Goal: Check status: Check status

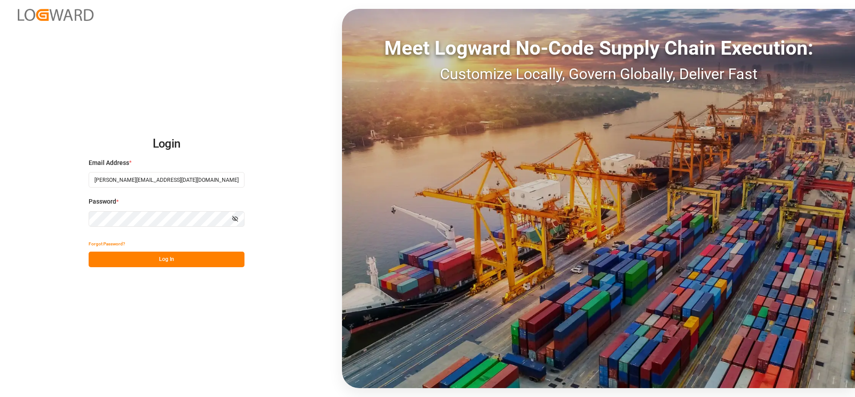
click at [113, 258] on button "Log In" at bounding box center [167, 260] width 156 height 16
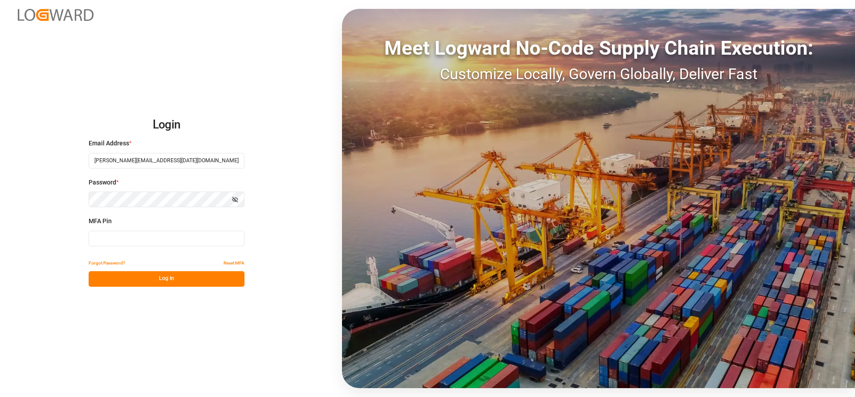
click at [136, 240] on input at bounding box center [167, 239] width 156 height 16
type input "613093"
click at [172, 277] on button "Log In" at bounding box center [167, 280] width 156 height 16
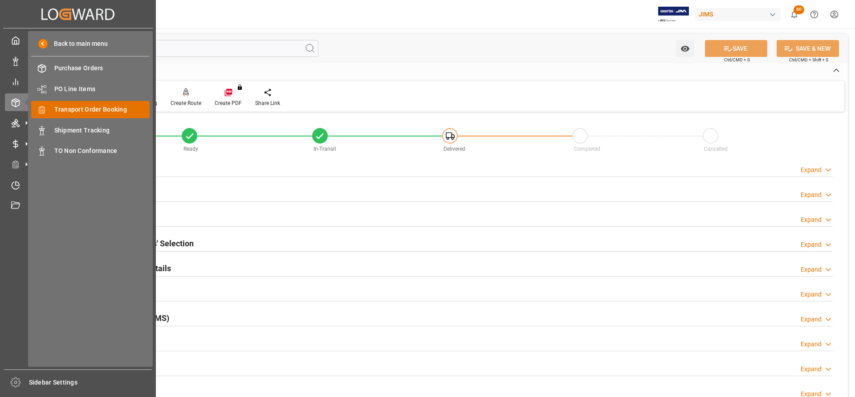
click at [91, 112] on span "Transport Order Booking" at bounding box center [102, 109] width 96 height 9
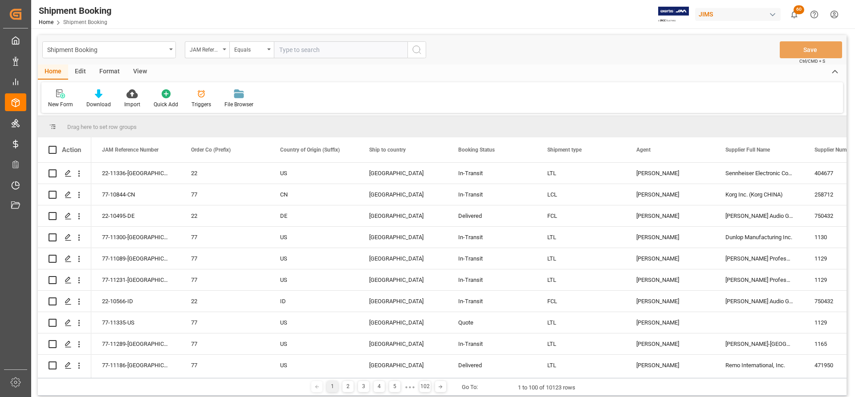
click at [312, 51] on input "text" at bounding box center [341, 49] width 134 height 17
click at [224, 50] on div "JAM Reference Number" at bounding box center [207, 49] width 45 height 17
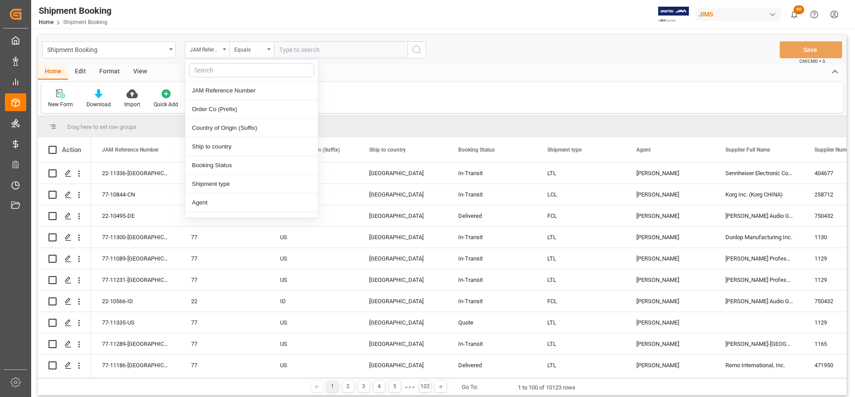
click at [197, 70] on input "text" at bounding box center [252, 70] width 126 height 14
type input "agen"
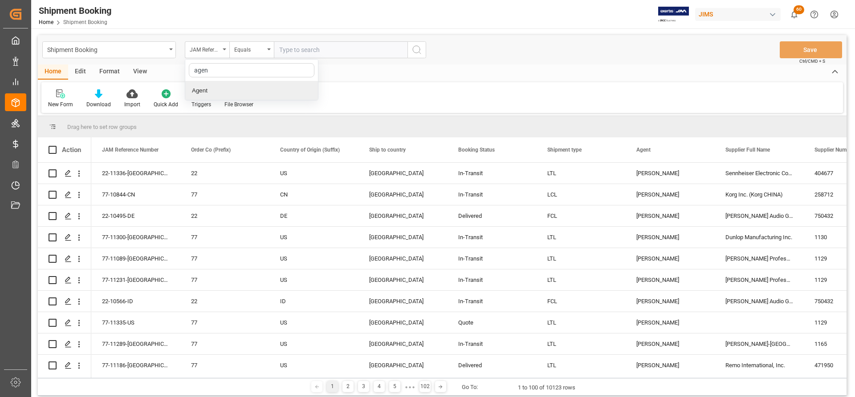
click at [211, 92] on div "Agent" at bounding box center [251, 90] width 133 height 19
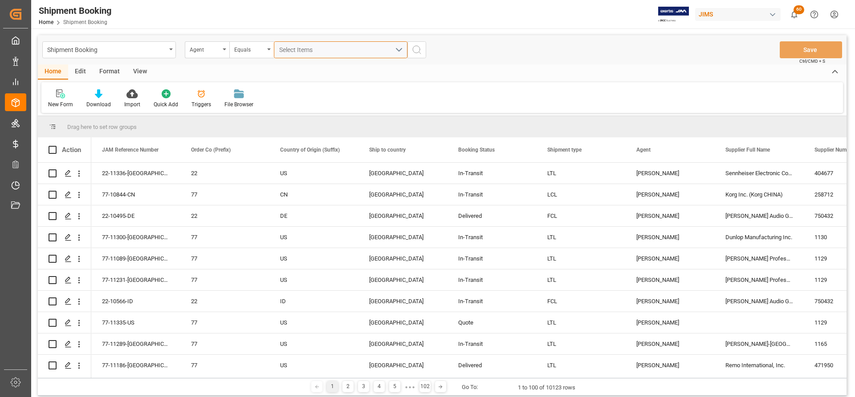
click at [399, 45] on button "Select Items" at bounding box center [341, 49] width 134 height 17
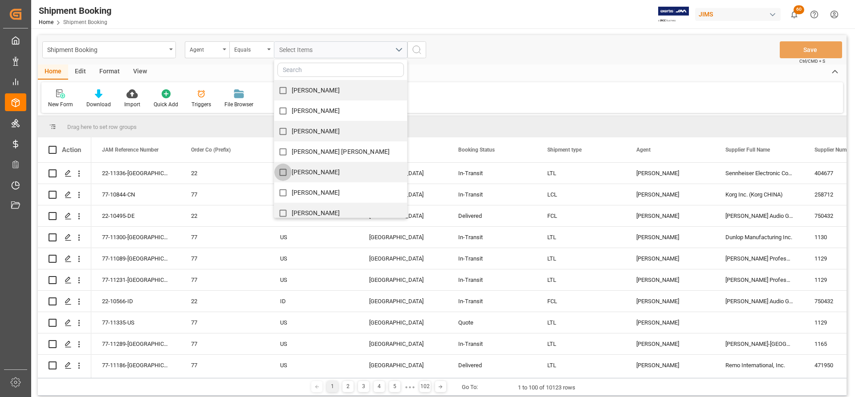
click at [280, 170] on input "[PERSON_NAME]" at bounding box center [282, 172] width 17 height 17
checkbox input "true"
click at [418, 49] on icon "search button" at bounding box center [416, 50] width 11 height 11
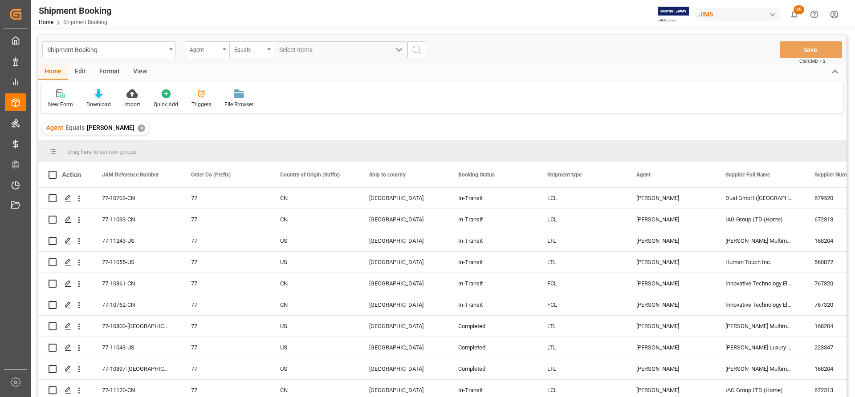
click at [98, 98] on icon at bounding box center [99, 93] width 8 height 9
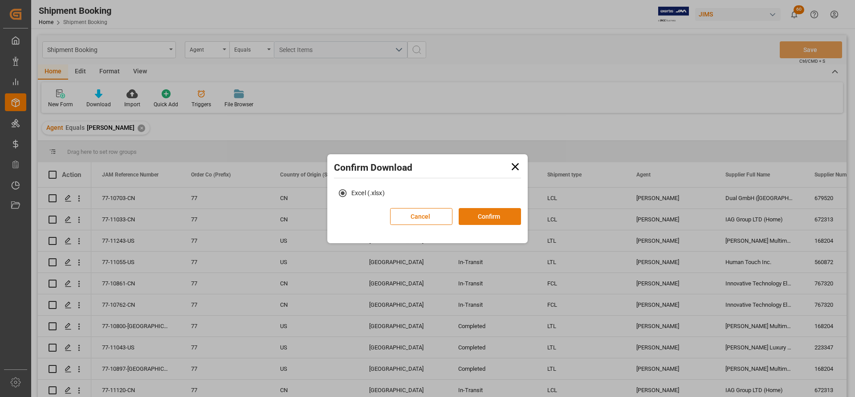
click at [498, 219] on button "Confirm" at bounding box center [489, 216] width 62 height 17
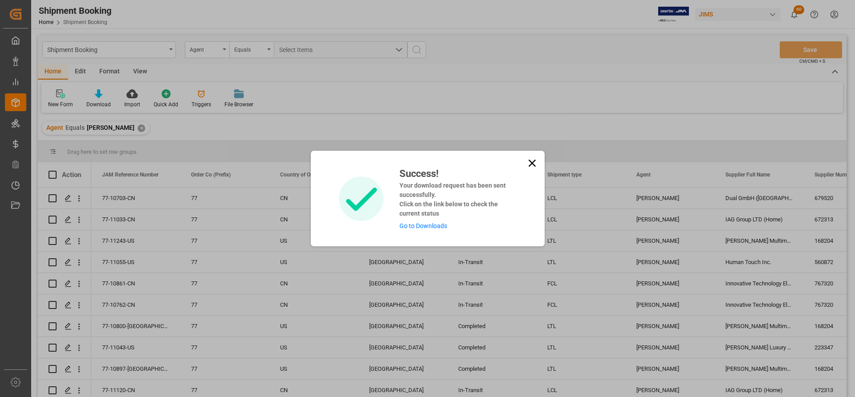
click at [418, 225] on link "Go to Downloads" at bounding box center [423, 226] width 48 height 7
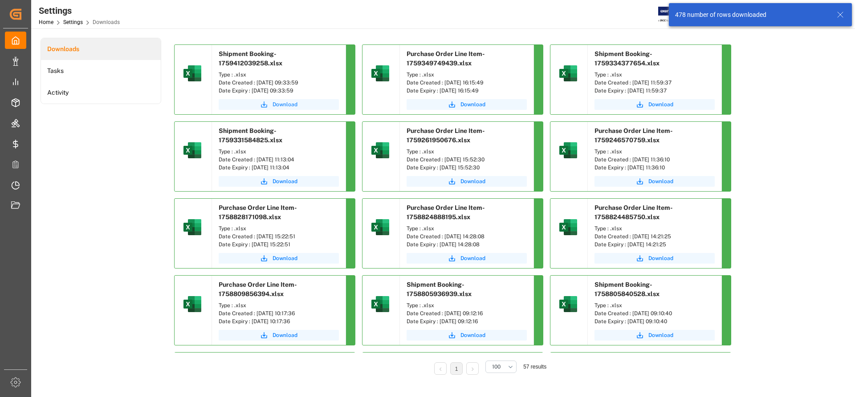
click at [284, 105] on span "Download" at bounding box center [284, 105] width 25 height 8
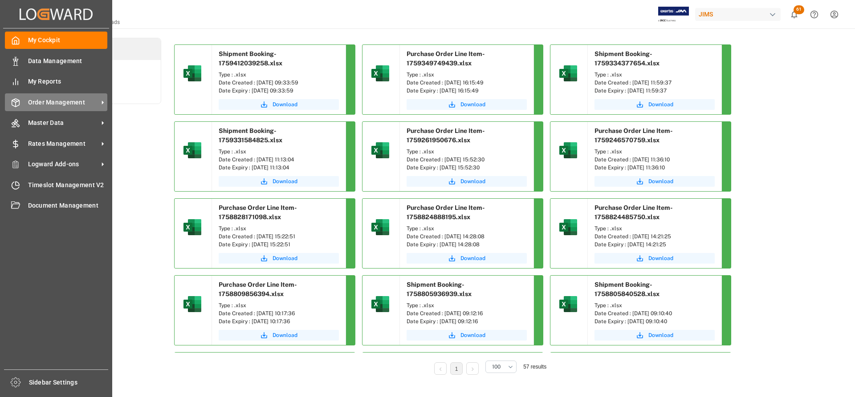
click at [68, 103] on span "Order Management" at bounding box center [63, 102] width 70 height 9
click at [95, 103] on span "Order Management" at bounding box center [63, 102] width 70 height 9
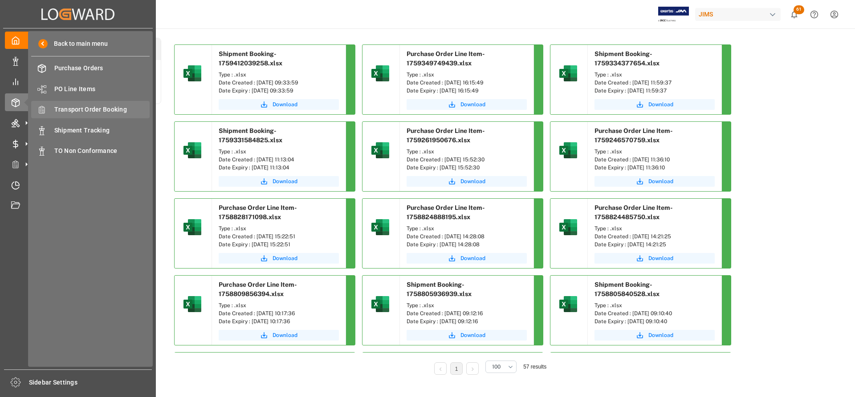
click at [111, 113] on span "Transport Order Booking" at bounding box center [102, 109] width 96 height 9
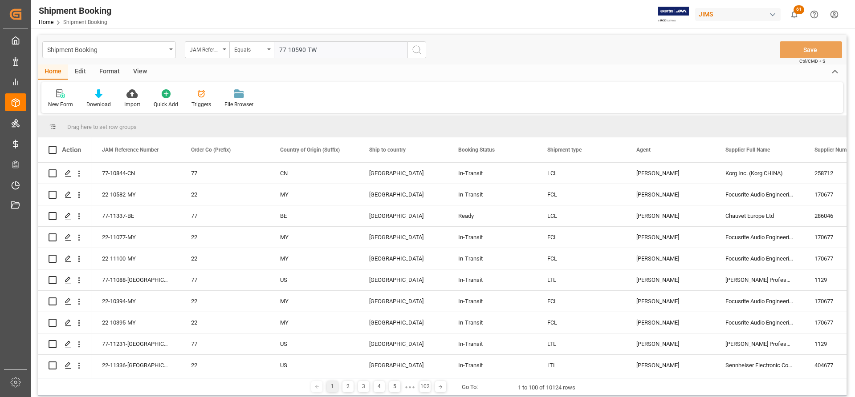
type input "77-10590-TW"
click at [418, 50] on icon "search button" at bounding box center [416, 50] width 11 height 11
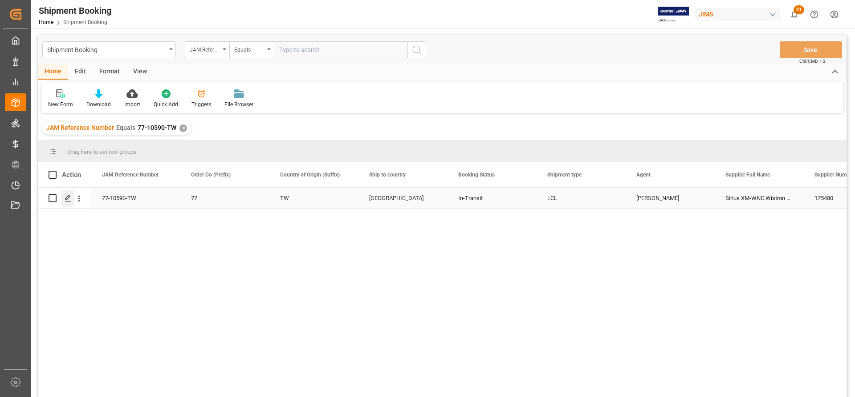
click at [67, 201] on icon "Press SPACE to select this row." at bounding box center [68, 198] width 7 height 7
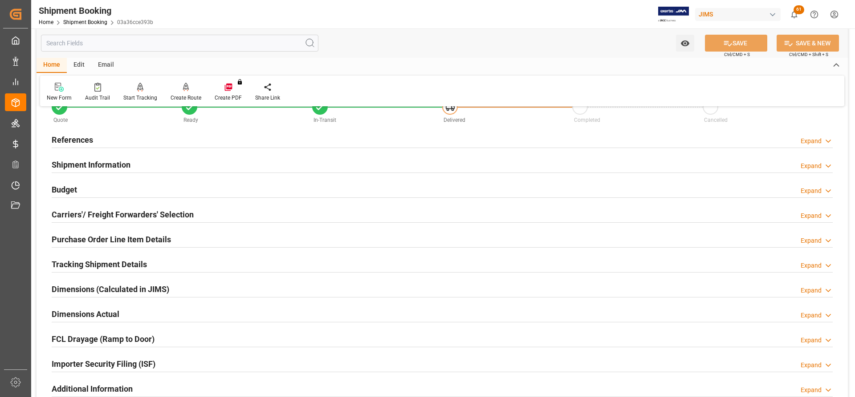
scroll to position [45, 0]
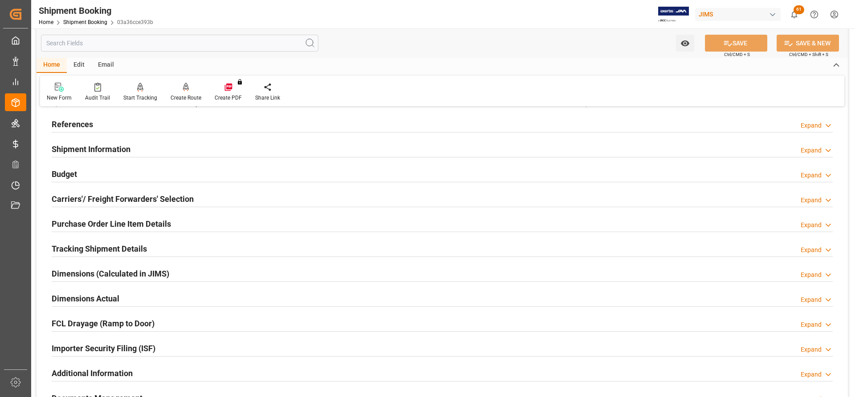
click at [90, 196] on h2 "Carriers'/ Freight Forwarders' Selection" at bounding box center [123, 199] width 142 height 12
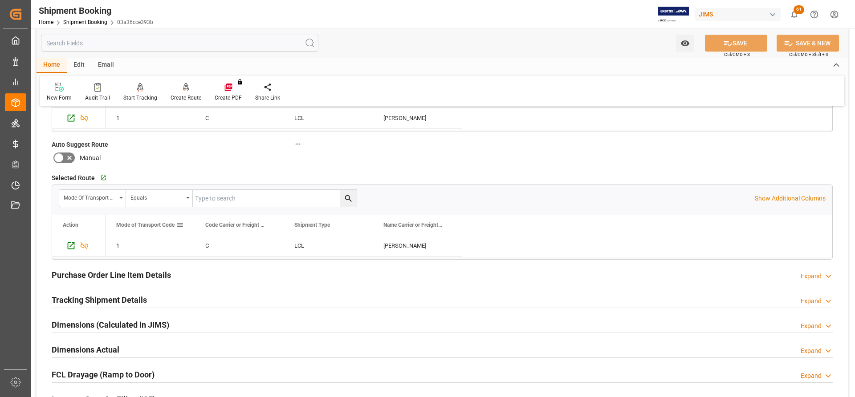
scroll to position [223, 0]
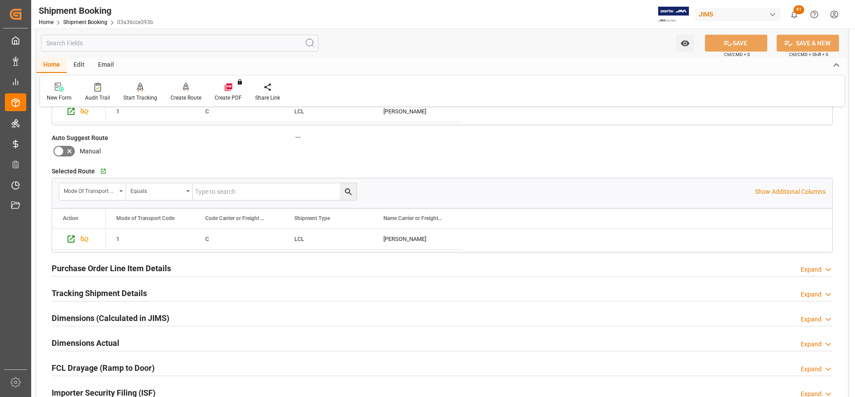
click at [103, 292] on h2 "Tracking Shipment Details" at bounding box center [99, 294] width 95 height 12
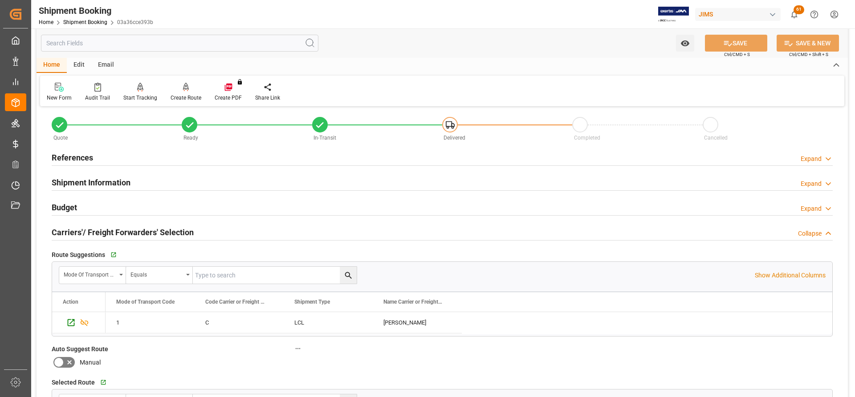
scroll to position [0, 0]
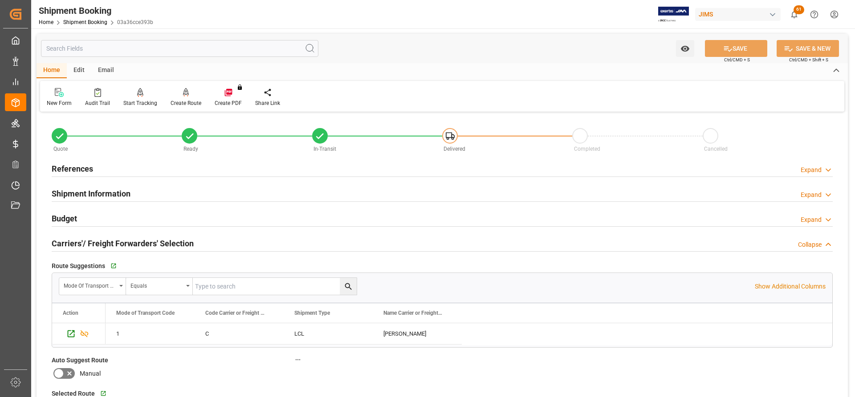
click at [56, 215] on h2 "Budget" at bounding box center [64, 219] width 25 height 12
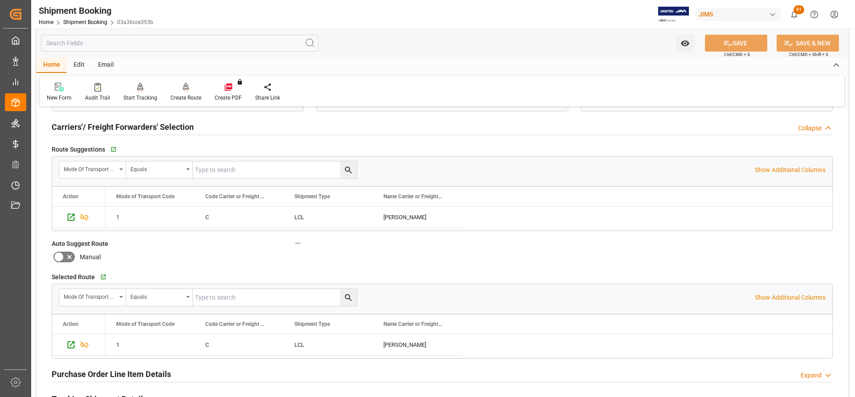
scroll to position [401, 0]
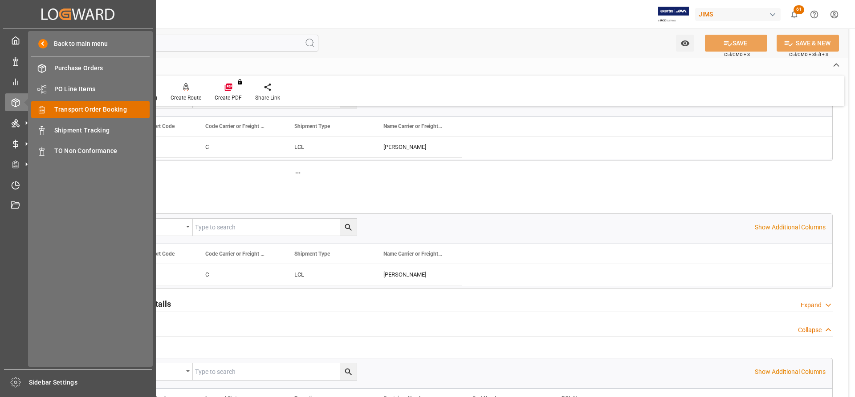
click at [91, 110] on span "Transport Order Booking" at bounding box center [102, 109] width 96 height 9
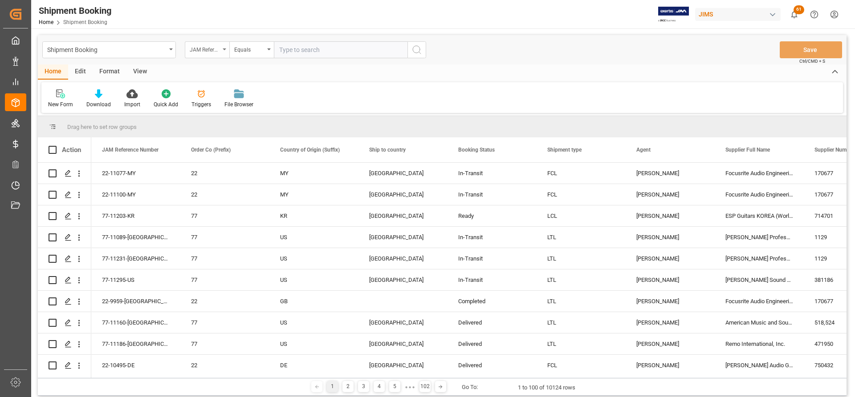
click at [225, 48] on div "JAM Reference Number" at bounding box center [207, 49] width 45 height 17
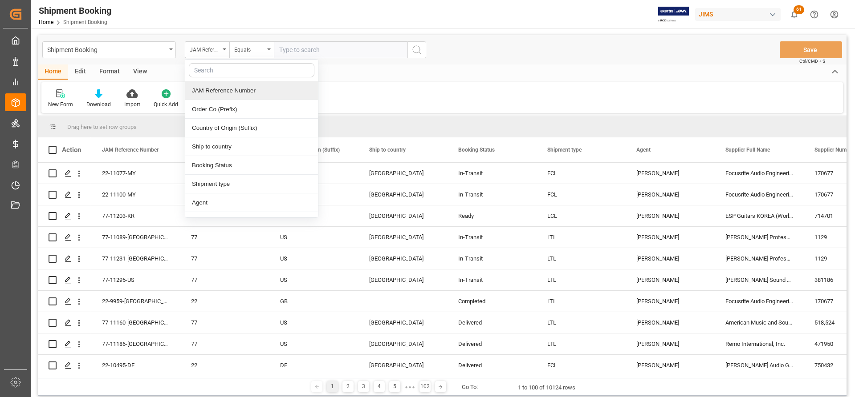
click at [207, 72] on input "text" at bounding box center [252, 70] width 126 height 14
type input "supp"
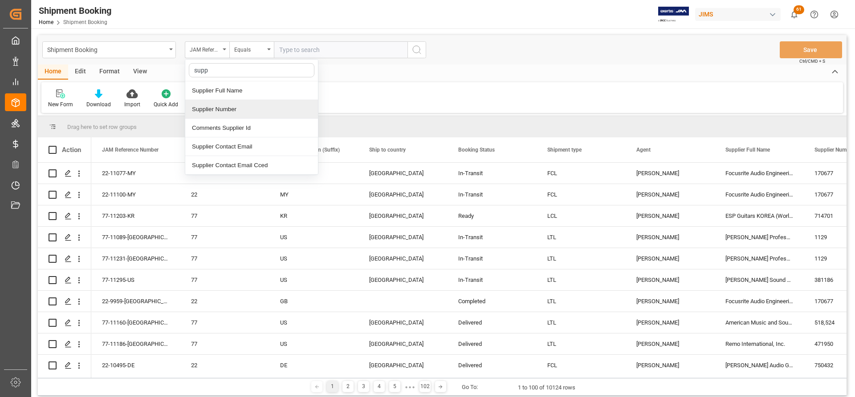
click at [219, 112] on div "Supplier Number" at bounding box center [251, 109] width 133 height 19
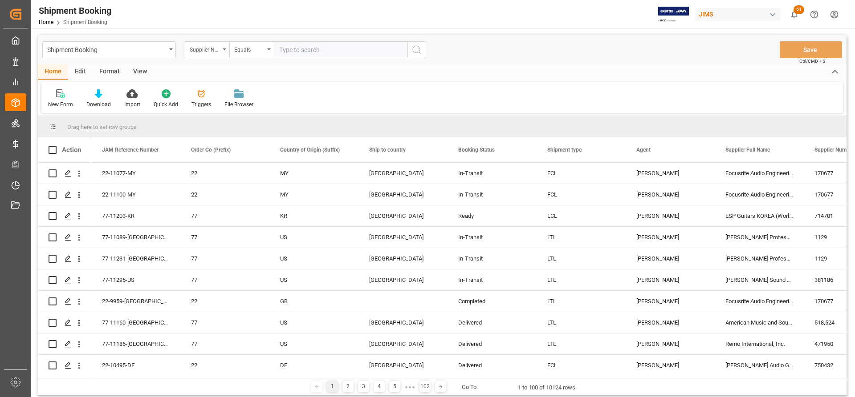
click at [224, 48] on div "Supplier Number" at bounding box center [207, 49] width 45 height 17
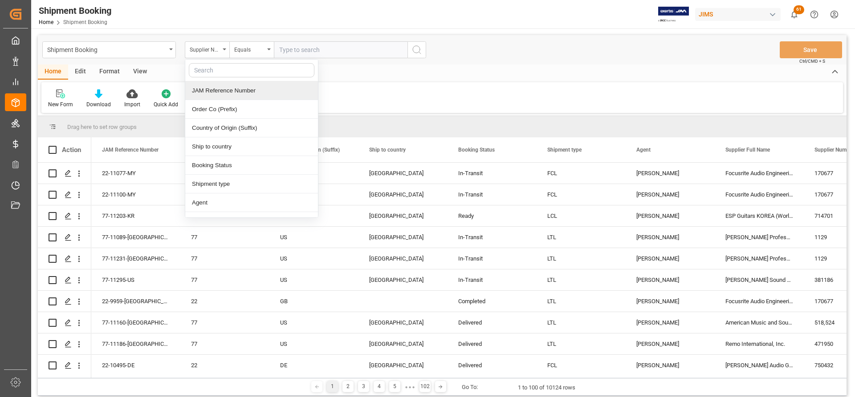
click at [287, 52] on input "text" at bounding box center [341, 49] width 134 height 17
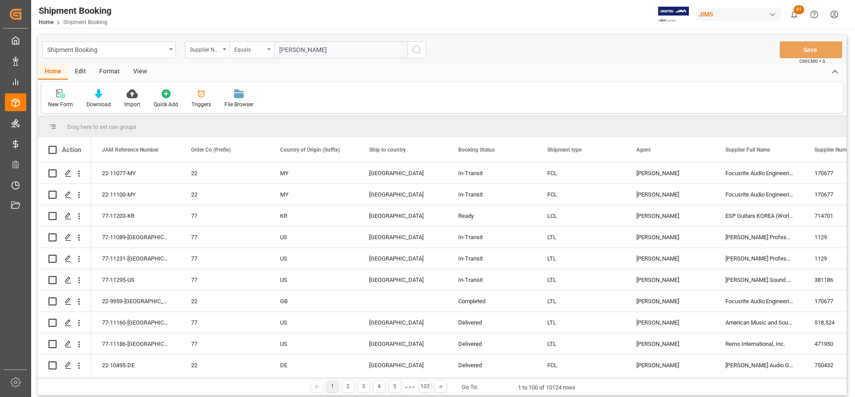
type input "harman"
click at [269, 49] on icon "open menu" at bounding box center [269, 50] width 4 height 2
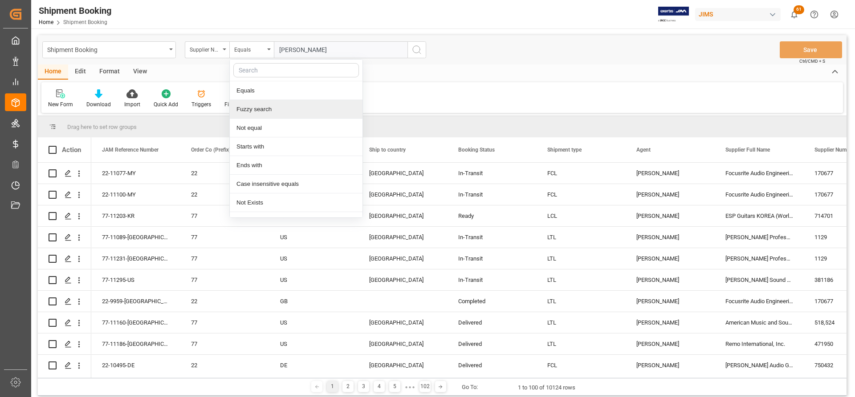
click at [255, 109] on div "Fuzzy search" at bounding box center [296, 109] width 133 height 19
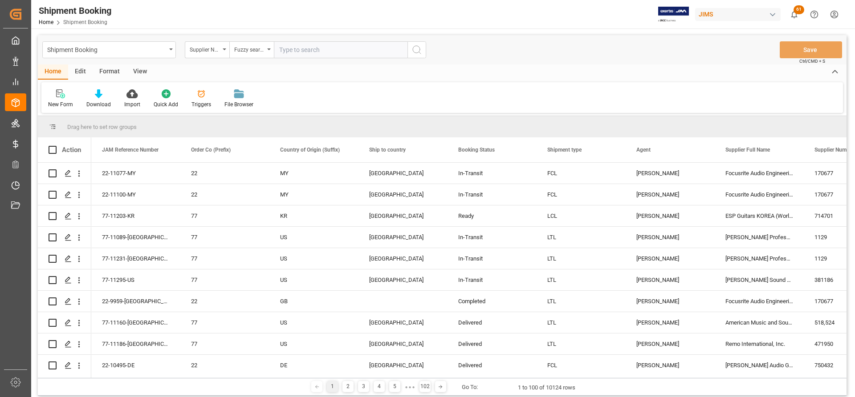
click at [414, 48] on icon "search button" at bounding box center [416, 50] width 11 height 11
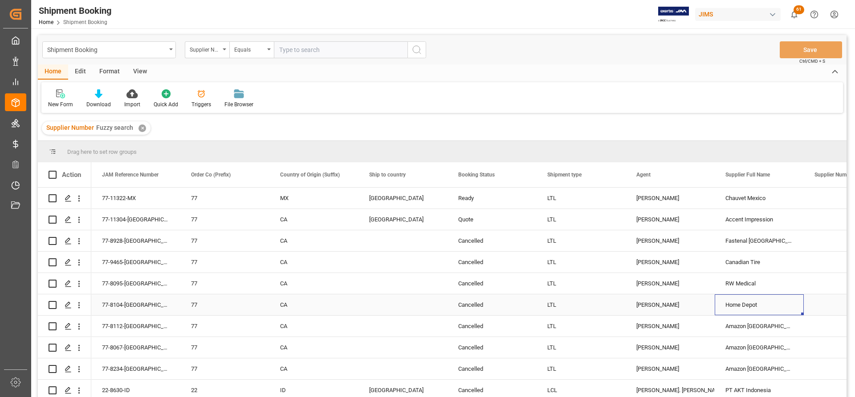
click at [767, 310] on div "Home Depot" at bounding box center [758, 305] width 89 height 21
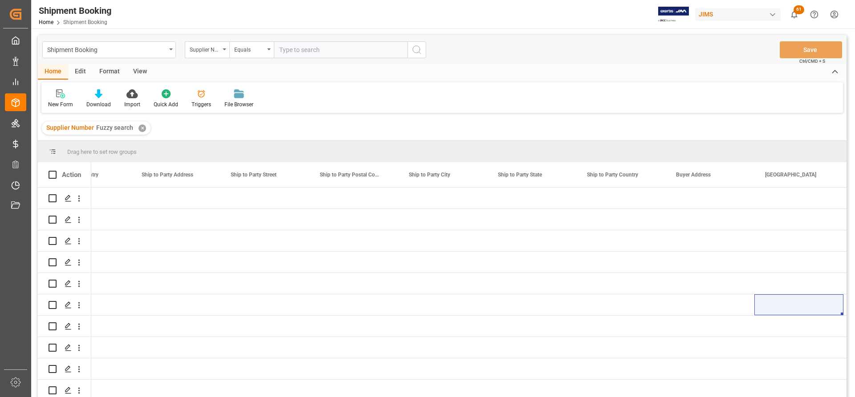
click at [147, 129] on div "Supplier Number Fuzzy search ✕" at bounding box center [96, 128] width 109 height 13
click at [139, 130] on div "✕" at bounding box center [142, 129] width 8 height 8
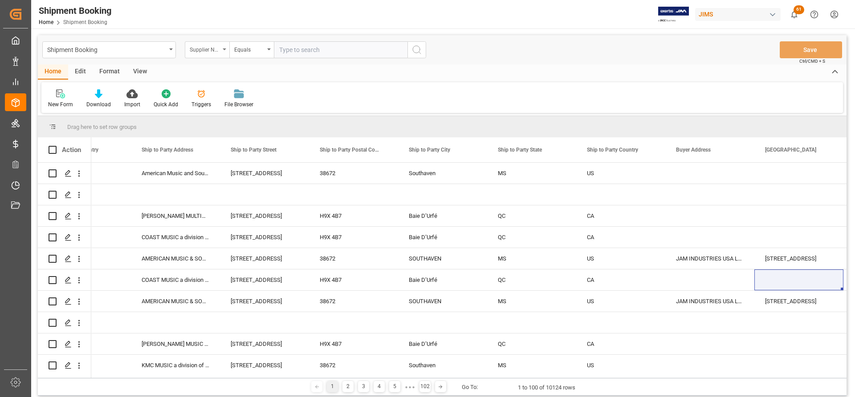
click at [223, 50] on div "Supplier Number" at bounding box center [207, 49] width 45 height 17
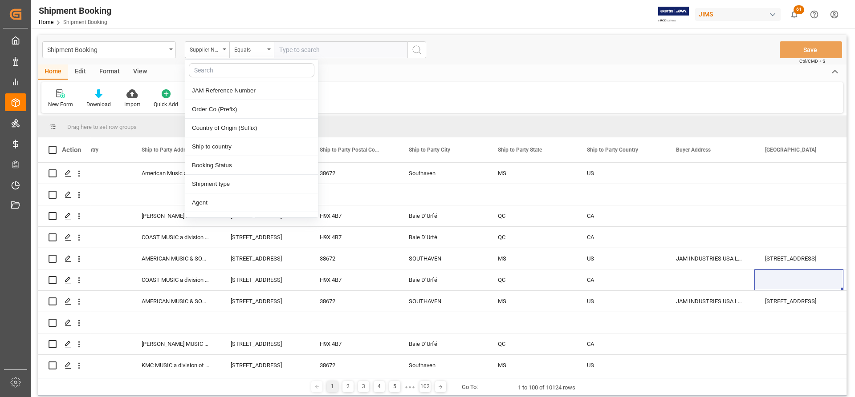
click at [207, 72] on input "text" at bounding box center [252, 70] width 126 height 14
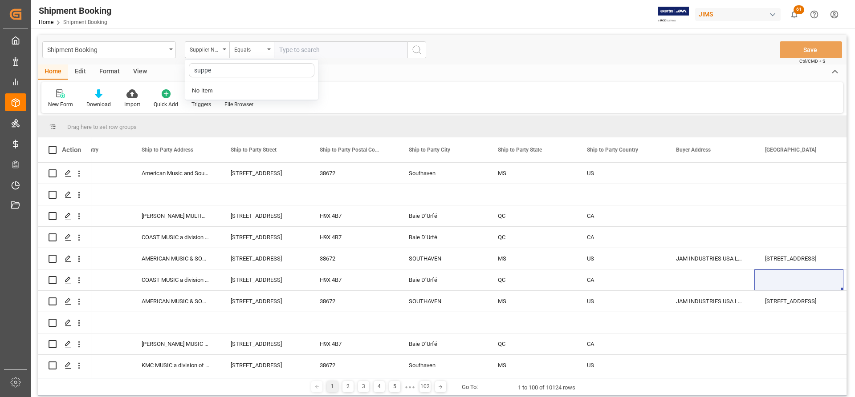
type input "supp"
click at [218, 113] on div "Supplier Number" at bounding box center [251, 109] width 133 height 19
click at [291, 49] on input "text" at bounding box center [341, 49] width 134 height 17
paste input "168204"
type input "168204"
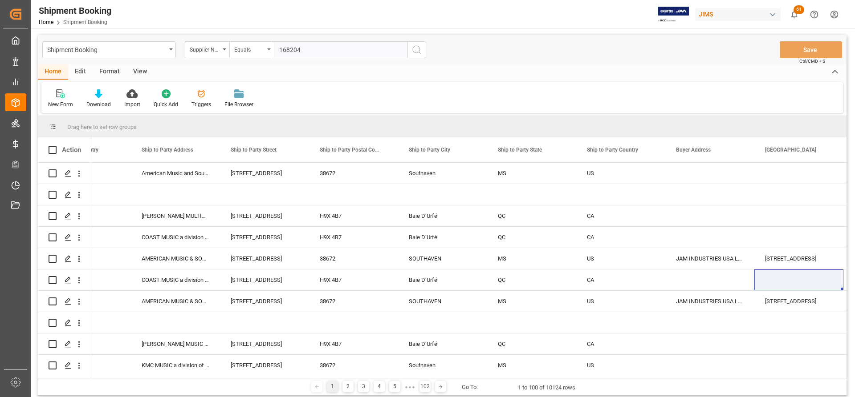
click at [422, 51] on icon "search button" at bounding box center [416, 50] width 11 height 11
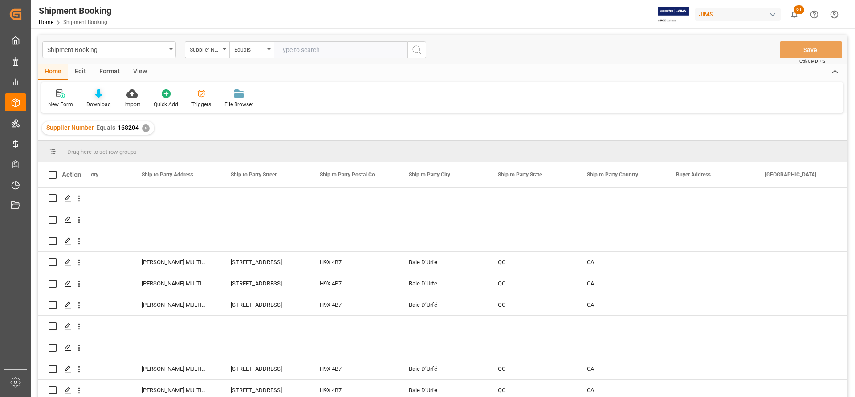
click at [95, 93] on icon at bounding box center [99, 93] width 8 height 9
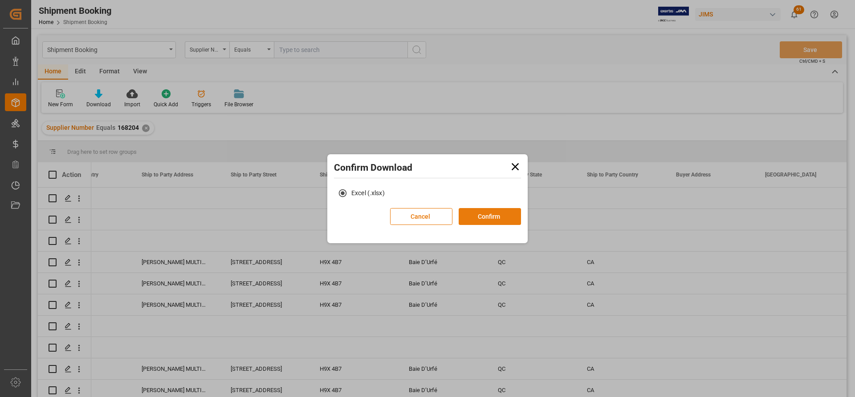
click at [485, 217] on button "Confirm" at bounding box center [489, 216] width 62 height 17
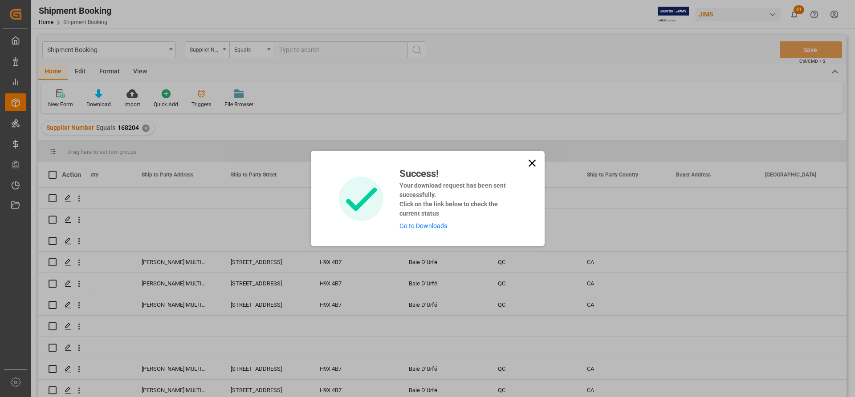
click at [406, 227] on link "Go to Downloads" at bounding box center [423, 226] width 48 height 7
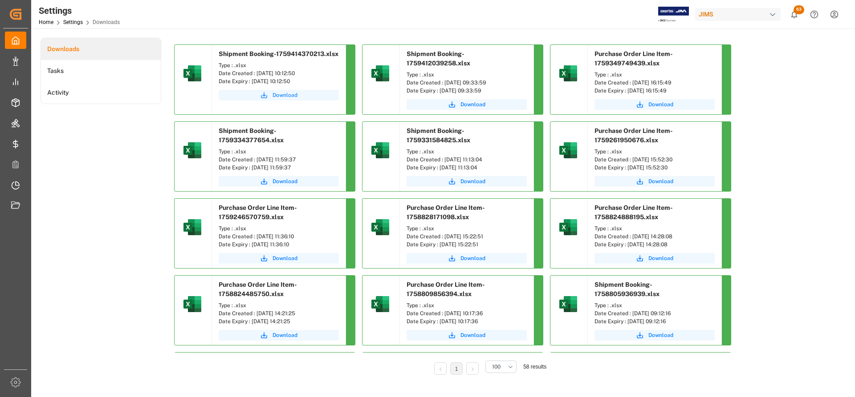
click at [288, 93] on span "Download" at bounding box center [284, 95] width 25 height 8
click at [285, 97] on span "Download" at bounding box center [284, 95] width 25 height 8
click at [288, 93] on span "Download" at bounding box center [284, 95] width 25 height 8
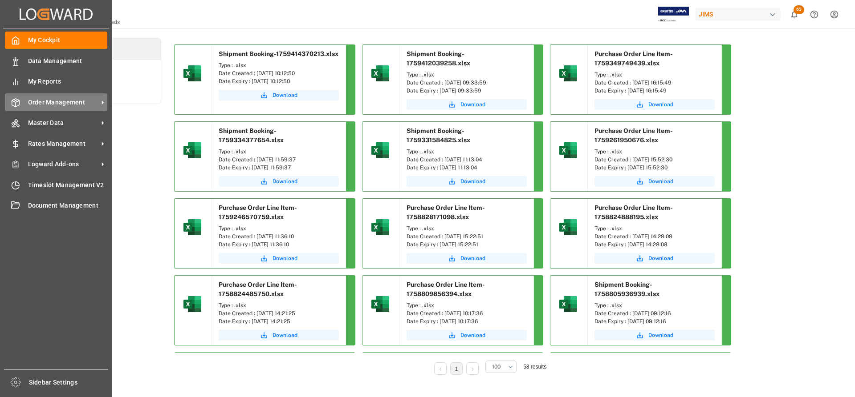
click at [49, 105] on span "Order Management" at bounding box center [63, 102] width 70 height 9
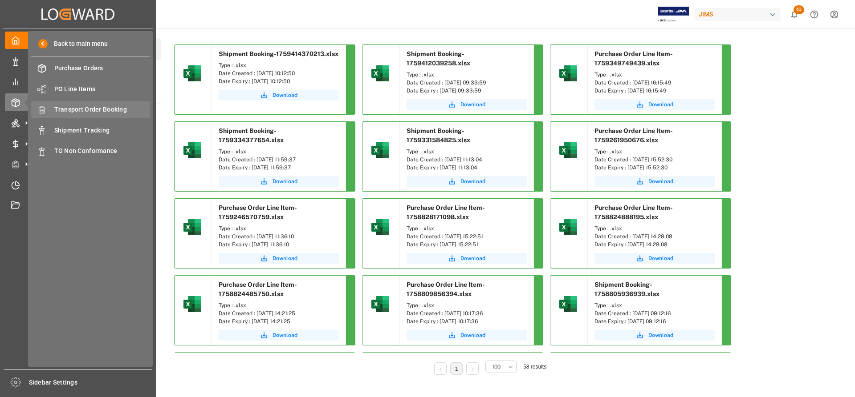
click at [70, 110] on span "Transport Order Booking" at bounding box center [102, 109] width 96 height 9
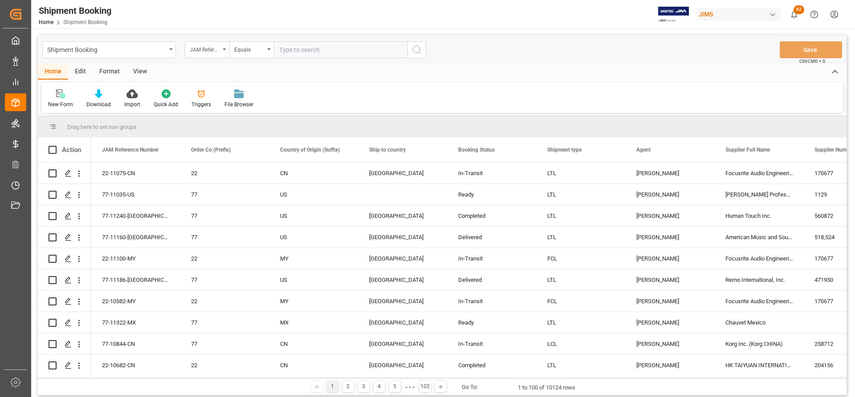
click at [224, 50] on icon "open menu" at bounding box center [225, 50] width 4 height 2
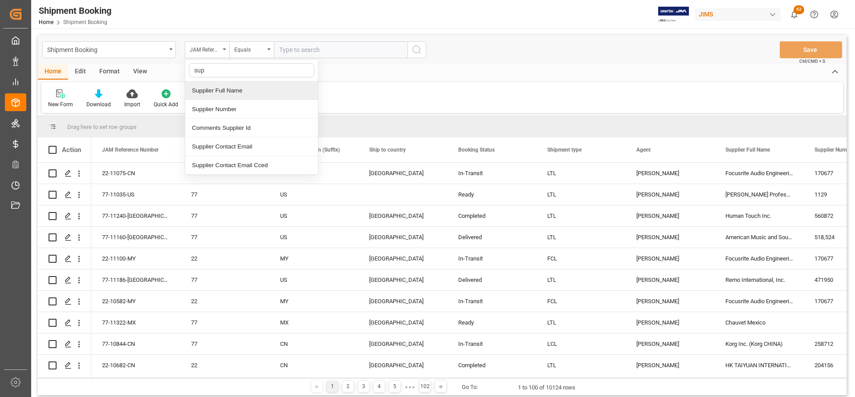
type input "supp"
click at [219, 112] on div "Supplier Number" at bounding box center [251, 109] width 133 height 19
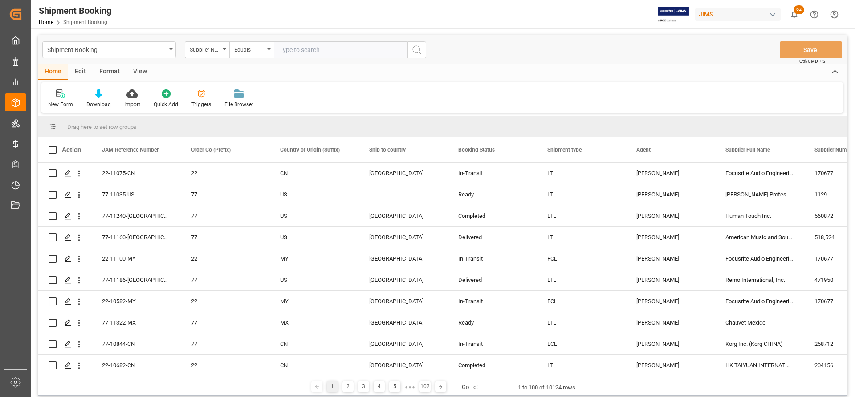
click at [284, 53] on input "text" at bounding box center [341, 49] width 134 height 17
paste input "223347"
type input "223347"
click at [416, 54] on icon "search button" at bounding box center [416, 50] width 11 height 11
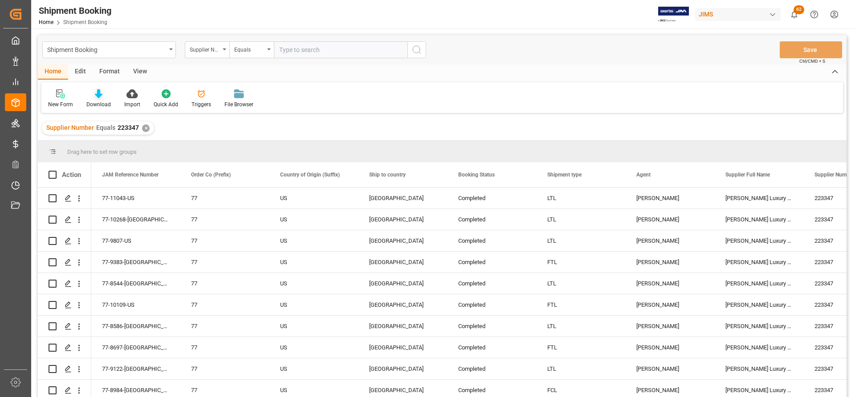
click at [102, 96] on div at bounding box center [98, 93] width 24 height 9
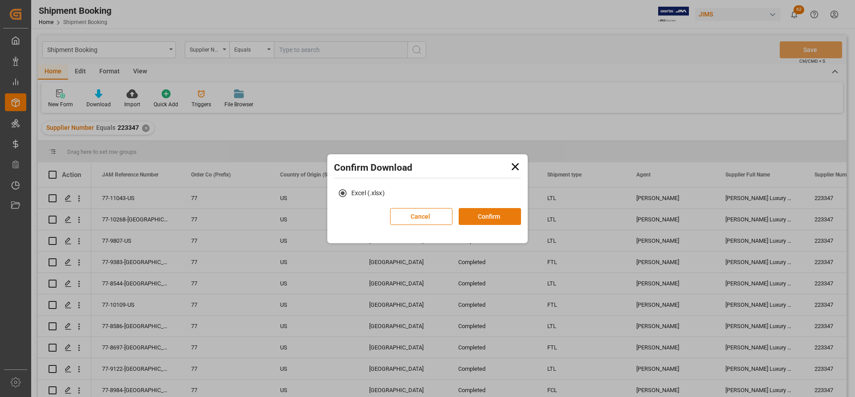
click at [486, 219] on button "Confirm" at bounding box center [489, 216] width 62 height 17
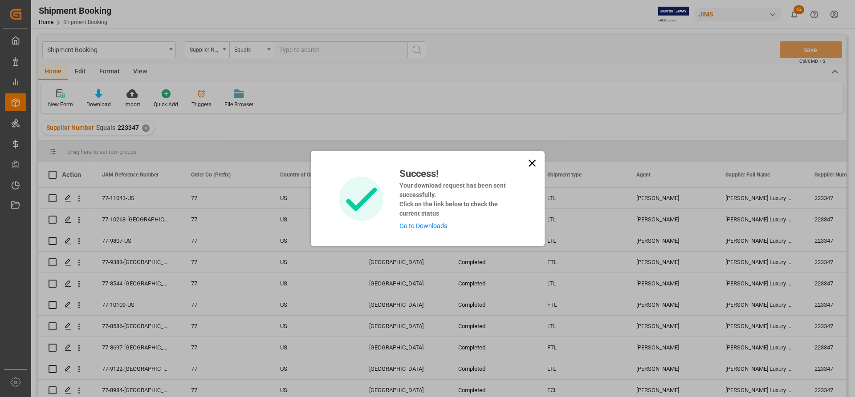
click at [412, 228] on link "Go to Downloads" at bounding box center [423, 226] width 48 height 7
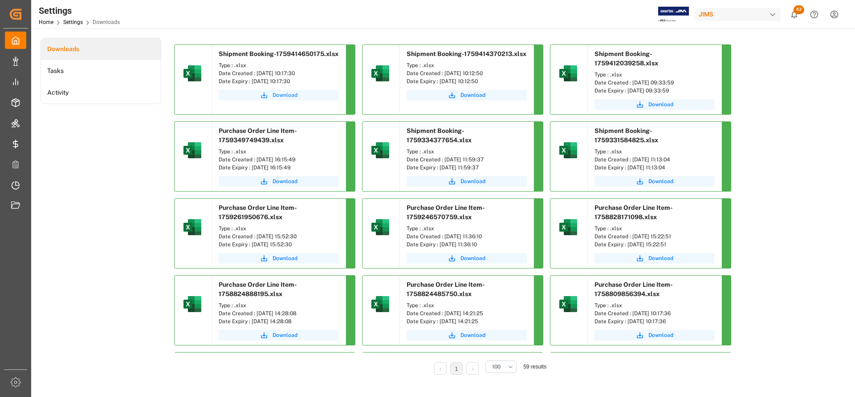
click at [282, 96] on span "Download" at bounding box center [284, 95] width 25 height 8
click at [466, 96] on span "Download" at bounding box center [472, 95] width 25 height 8
click at [273, 96] on span "Download" at bounding box center [284, 95] width 25 height 8
click at [287, 97] on span "Download" at bounding box center [284, 95] width 25 height 8
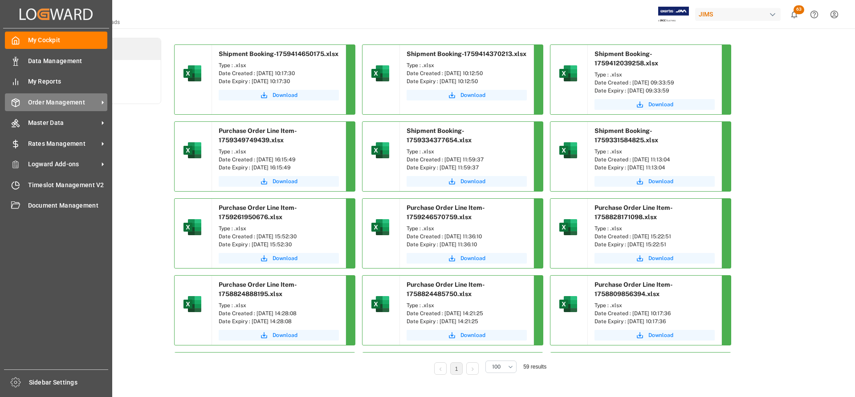
click at [67, 105] on span "Order Management" at bounding box center [63, 102] width 70 height 9
click at [92, 101] on span "Order Management" at bounding box center [63, 102] width 70 height 9
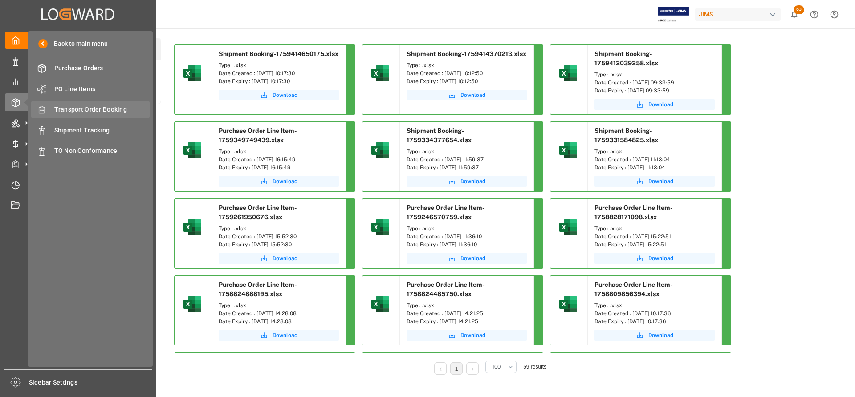
click at [112, 114] on span "Transport Order Booking" at bounding box center [102, 109] width 96 height 9
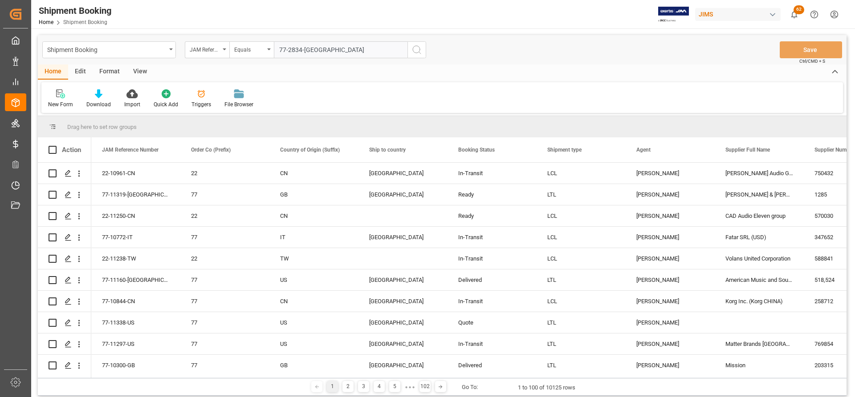
type input "77-2834-[GEOGRAPHIC_DATA]"
click at [419, 54] on icon "search button" at bounding box center [416, 50] width 11 height 11
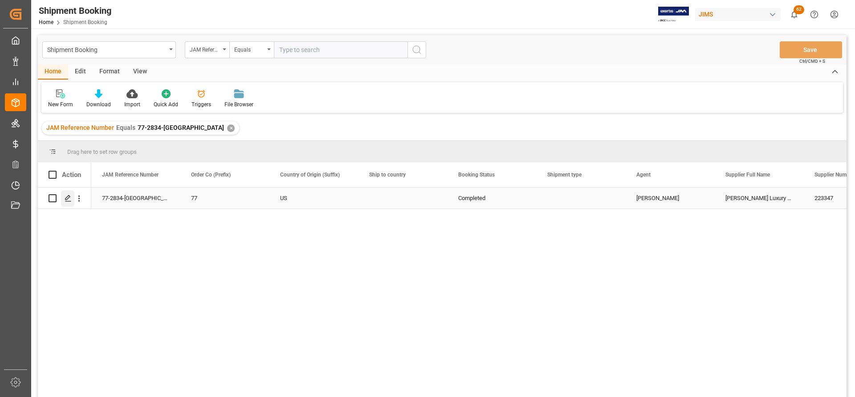
click at [64, 202] on div "Press SPACE to select this row." at bounding box center [67, 199] width 13 height 16
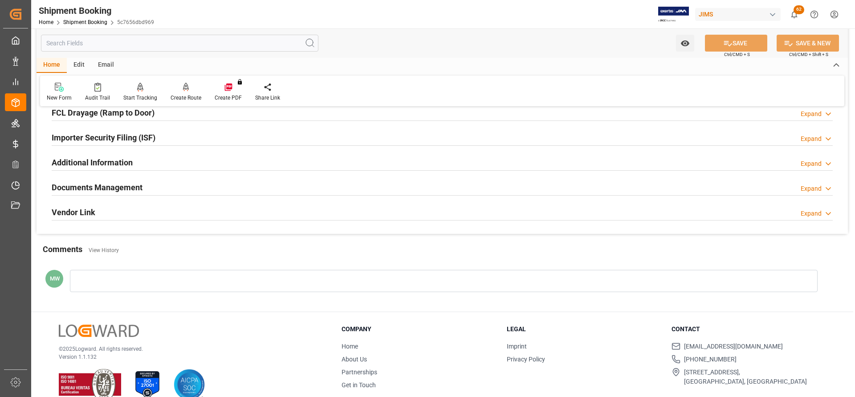
scroll to position [267, 0]
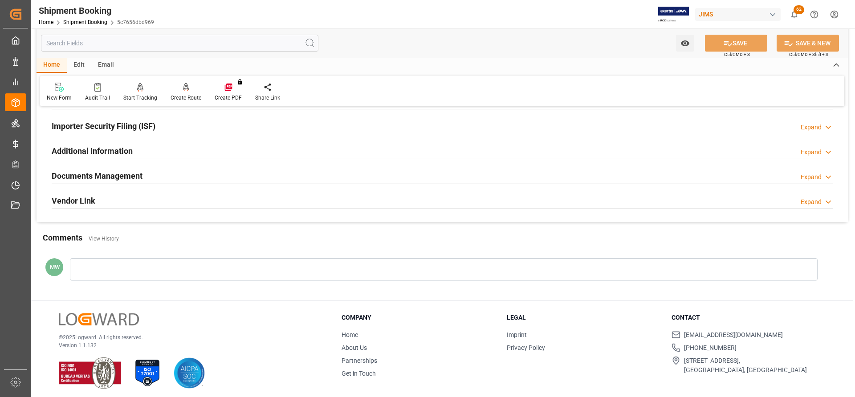
click at [118, 176] on h2 "Documents Management" at bounding box center [97, 176] width 91 height 12
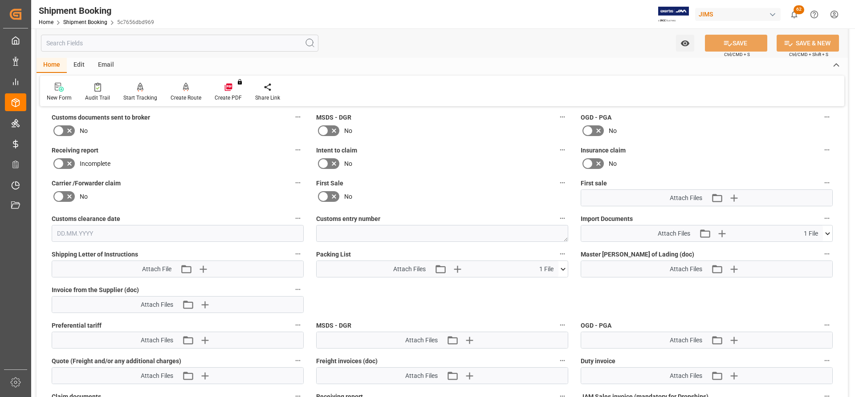
scroll to position [401, 0]
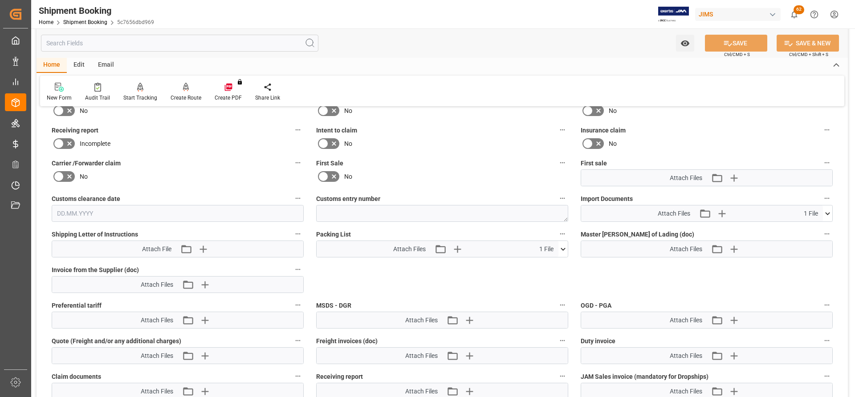
click at [828, 214] on icon at bounding box center [827, 213] width 5 height 3
click at [802, 230] on icon at bounding box center [803, 230] width 9 height 9
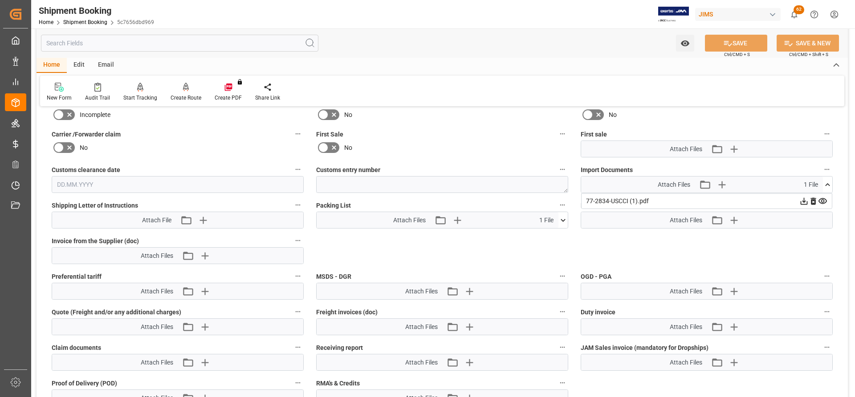
scroll to position [445, 0]
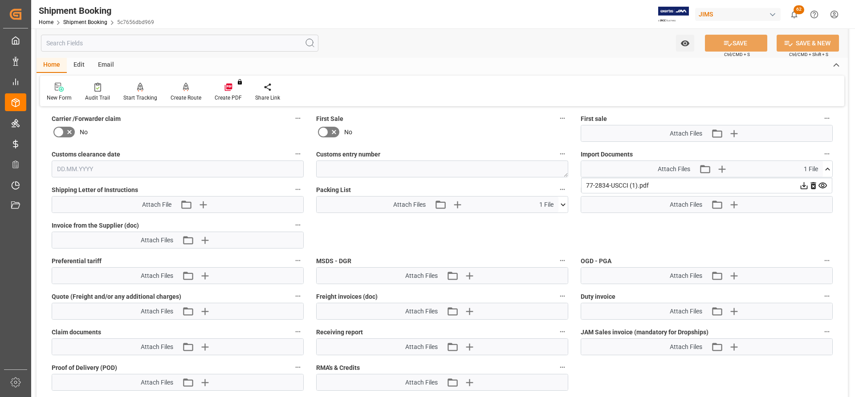
click at [565, 202] on icon at bounding box center [562, 204] width 9 height 9
click at [361, 223] on div "77-2834-USCCI (1).pdf" at bounding box center [441, 221] width 241 height 9
click at [540, 220] on icon at bounding box center [539, 221] width 9 height 9
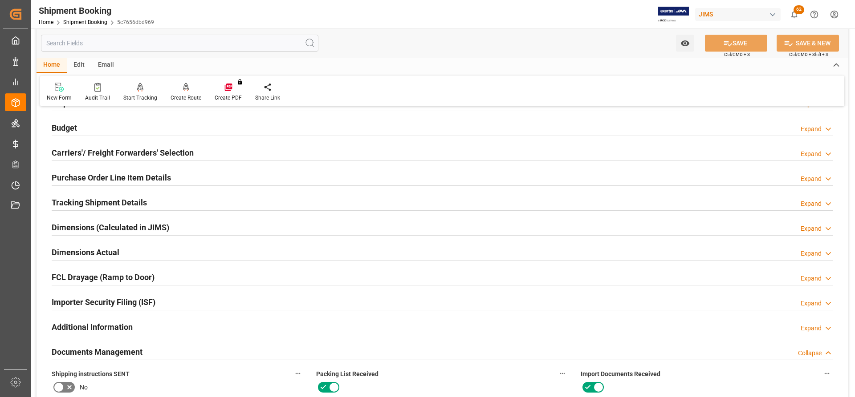
scroll to position [89, 0]
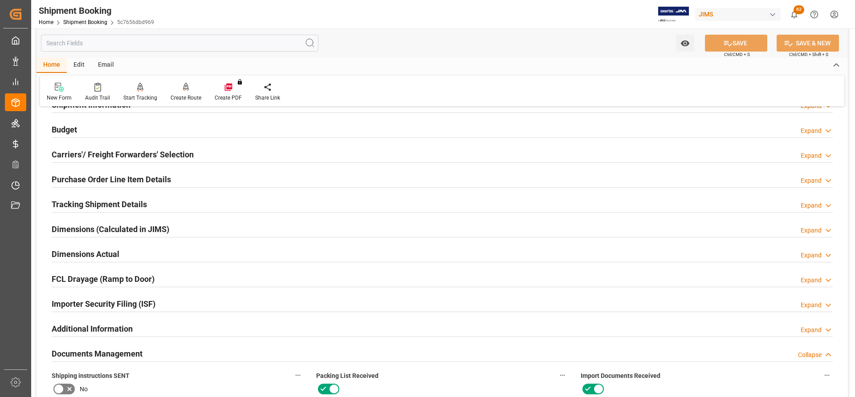
click at [70, 247] on div "Dimensions Actual" at bounding box center [86, 253] width 68 height 17
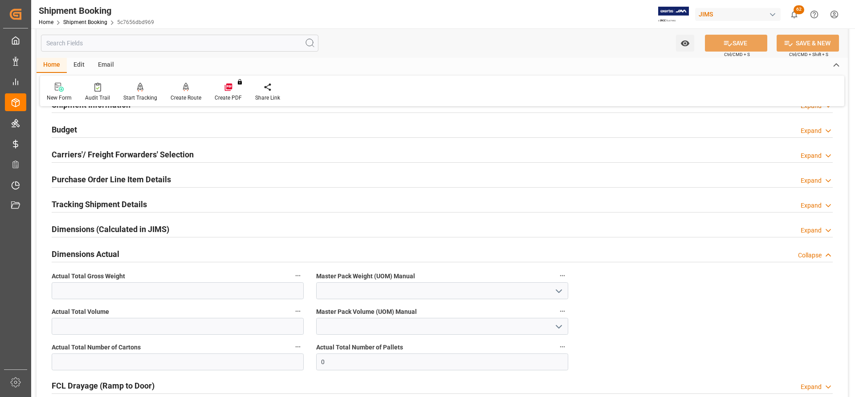
click at [74, 231] on h2 "Dimensions (Calculated in JIMS)" at bounding box center [111, 229] width 118 height 12
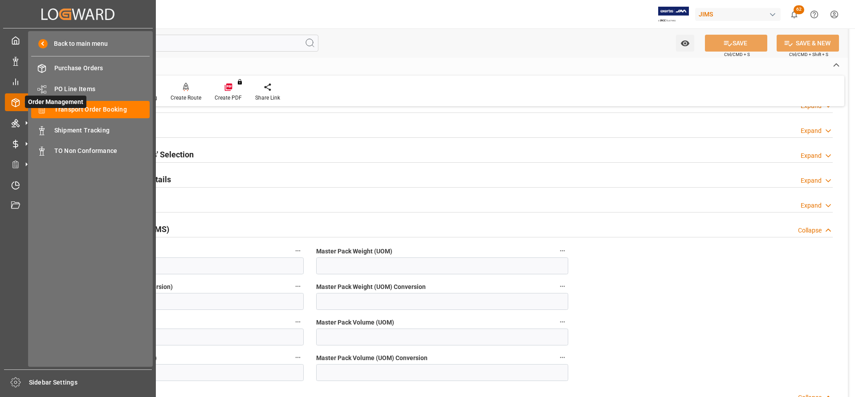
click at [80, 106] on span "Order Management" at bounding box center [55, 102] width 61 height 12
click at [83, 106] on span "Order Management" at bounding box center [55, 102] width 61 height 12
click at [103, 111] on span "Transport Order Booking" at bounding box center [102, 109] width 96 height 9
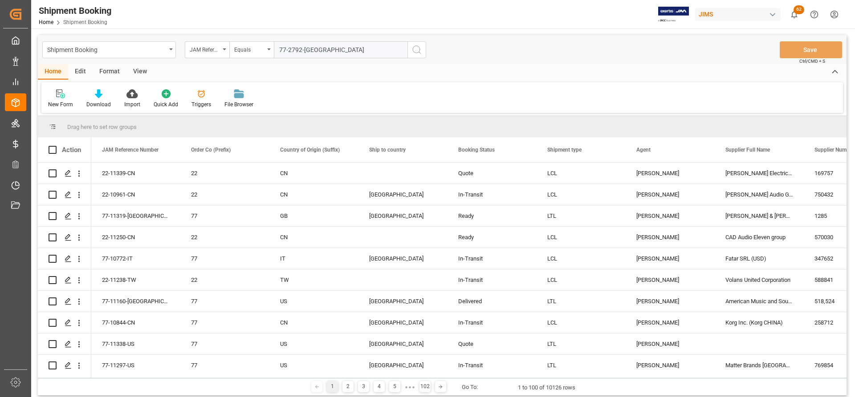
type input "77-2792-[GEOGRAPHIC_DATA]"
click at [409, 50] on button "search button" at bounding box center [416, 49] width 19 height 17
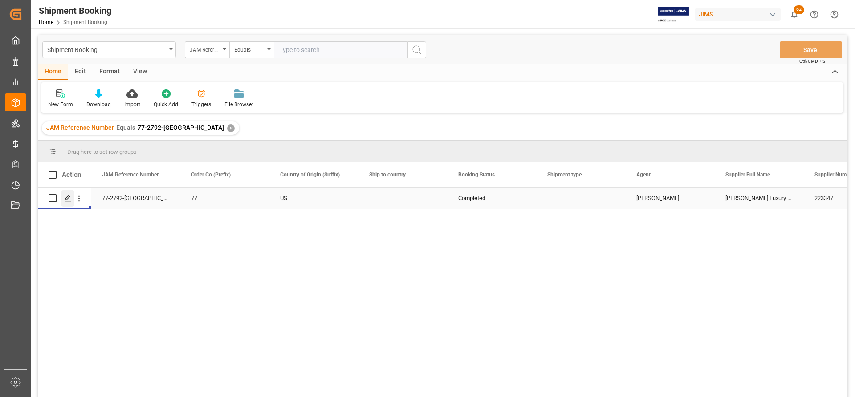
click at [66, 202] on icon "Press SPACE to select this row." at bounding box center [68, 198] width 7 height 7
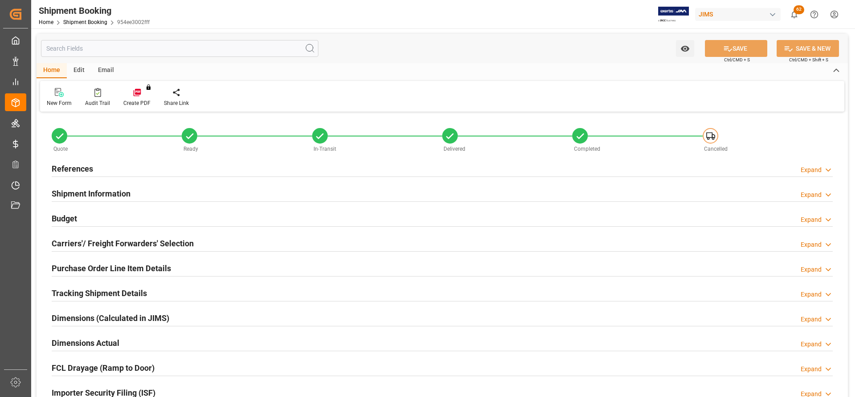
type input "0"
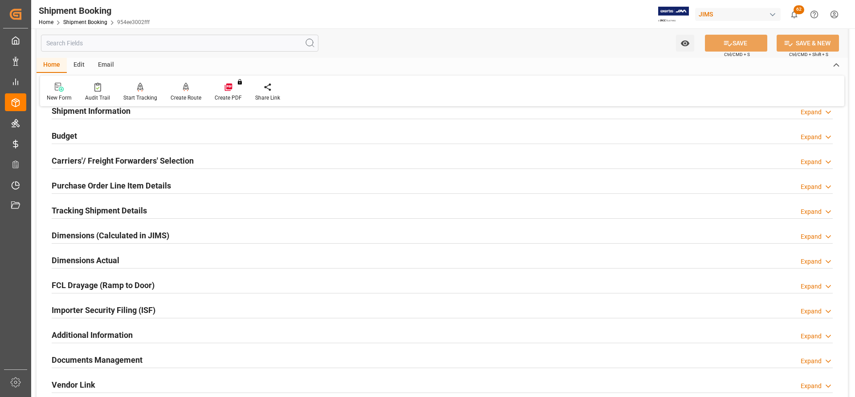
scroll to position [134, 0]
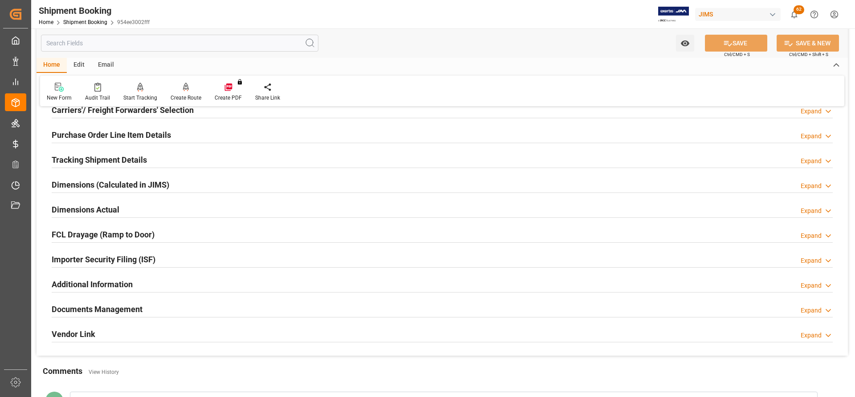
click at [86, 207] on h2 "Dimensions Actual" at bounding box center [86, 210] width 68 height 12
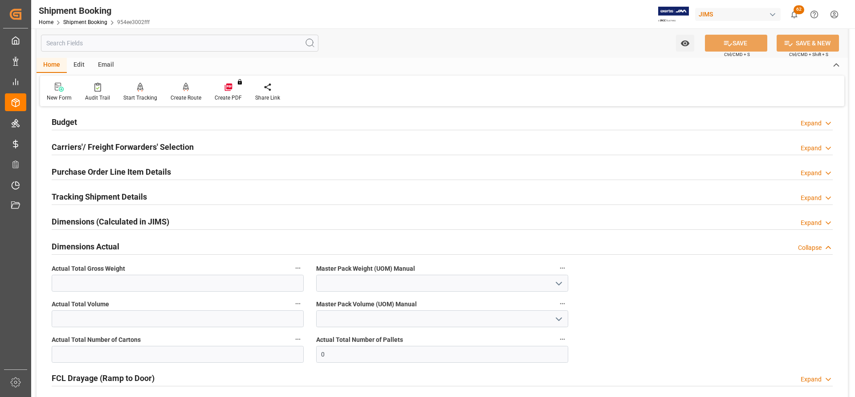
scroll to position [45, 0]
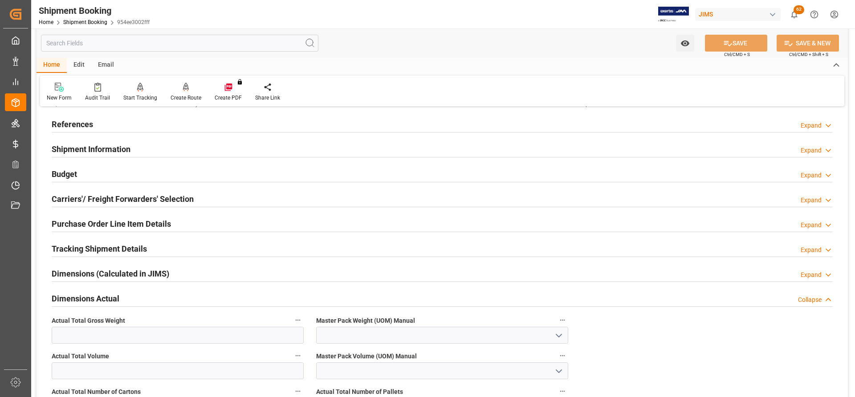
click at [69, 174] on h2 "Budget" at bounding box center [64, 174] width 25 height 12
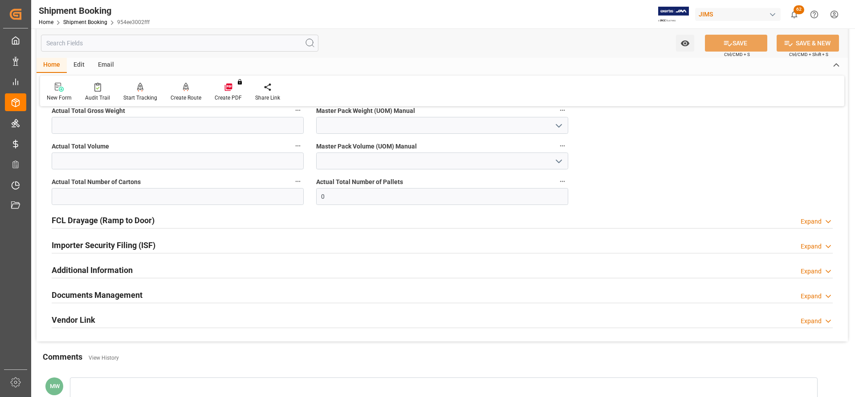
scroll to position [490, 0]
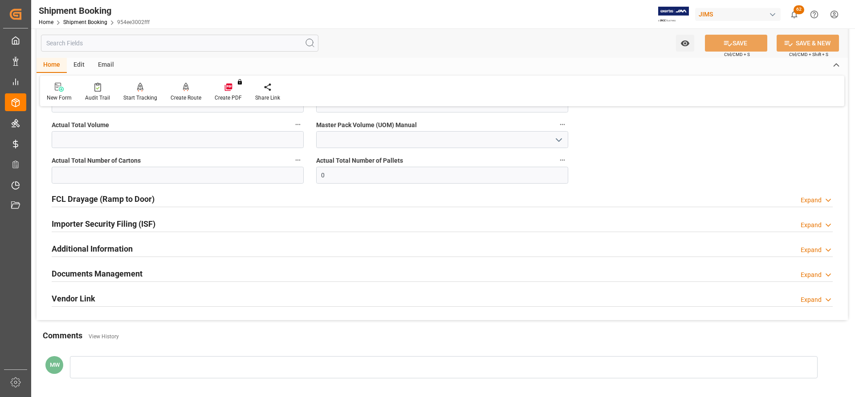
click at [96, 275] on h2 "Documents Management" at bounding box center [97, 274] width 91 height 12
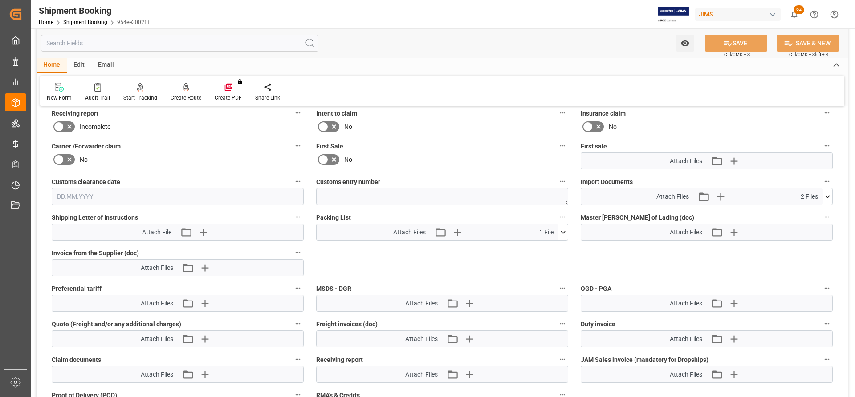
scroll to position [801, 0]
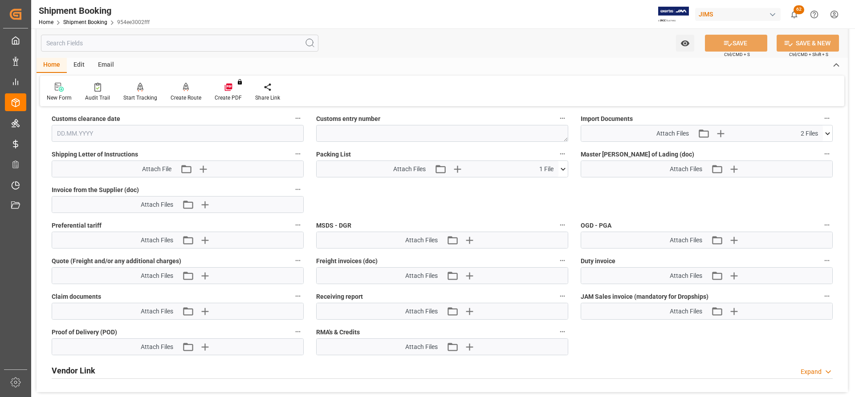
click at [831, 135] on icon at bounding box center [827, 133] width 9 height 9
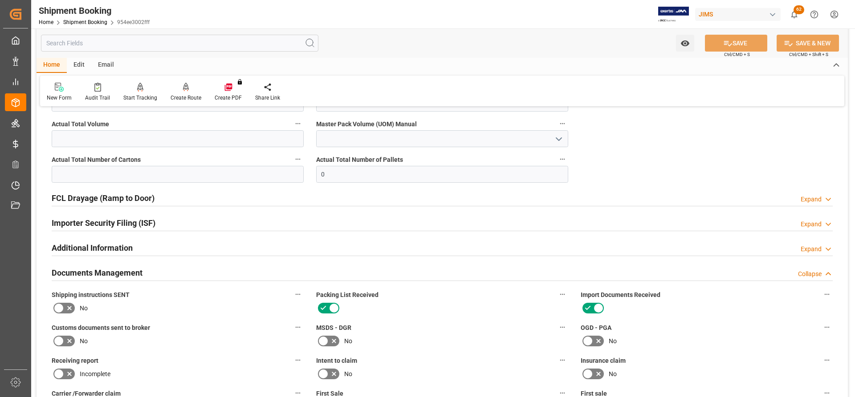
scroll to position [441, 0]
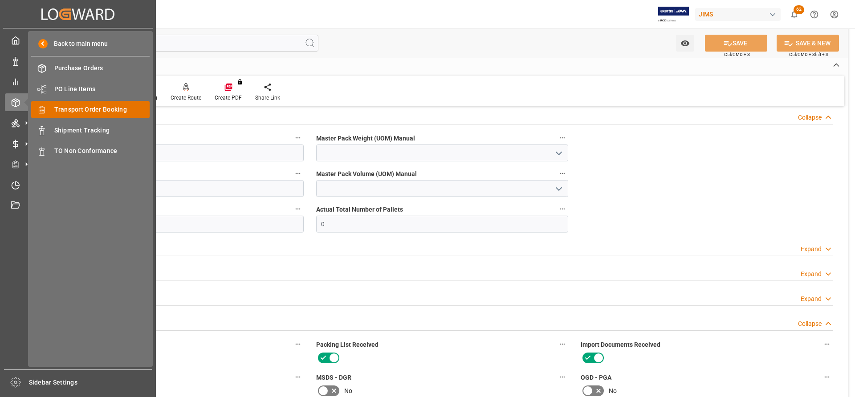
click at [101, 107] on span "Transport Order Booking" at bounding box center [102, 109] width 96 height 9
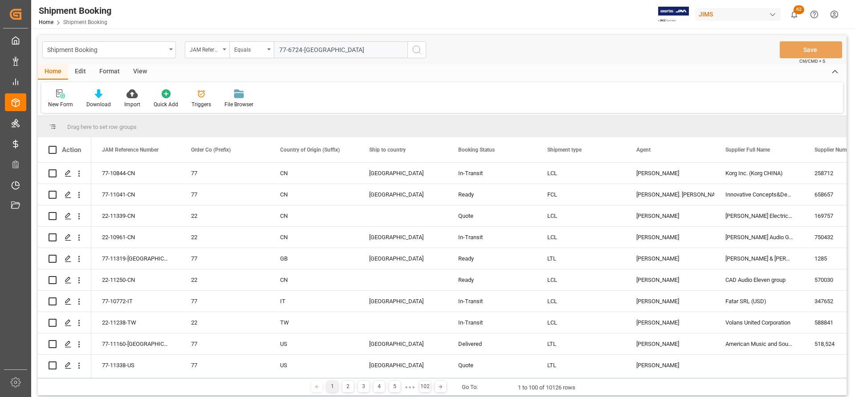
type input "77-6724-[GEOGRAPHIC_DATA]"
click at [417, 51] on icon "search button" at bounding box center [416, 50] width 11 height 11
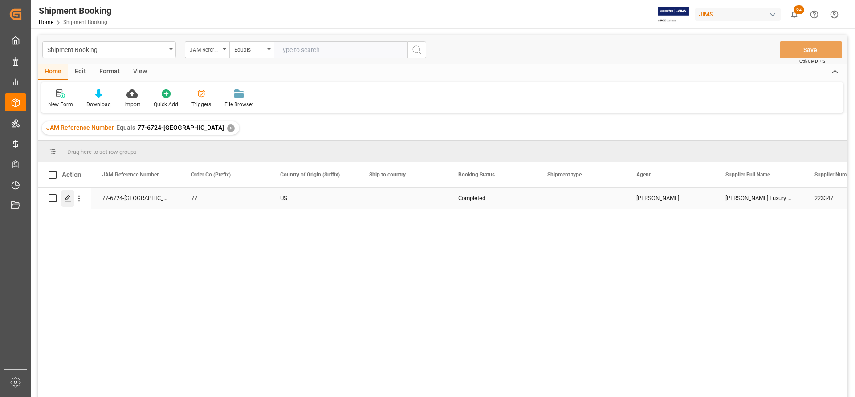
click at [67, 198] on icon "Press SPACE to select this row." at bounding box center [68, 198] width 7 height 7
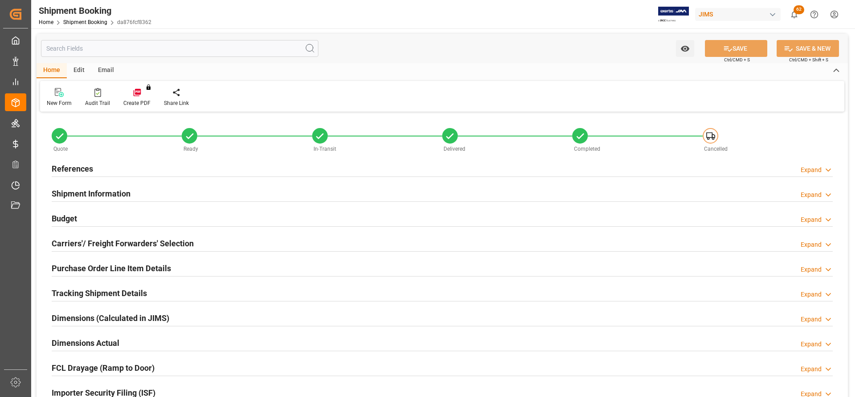
type input "5167"
type input "354"
type input "11"
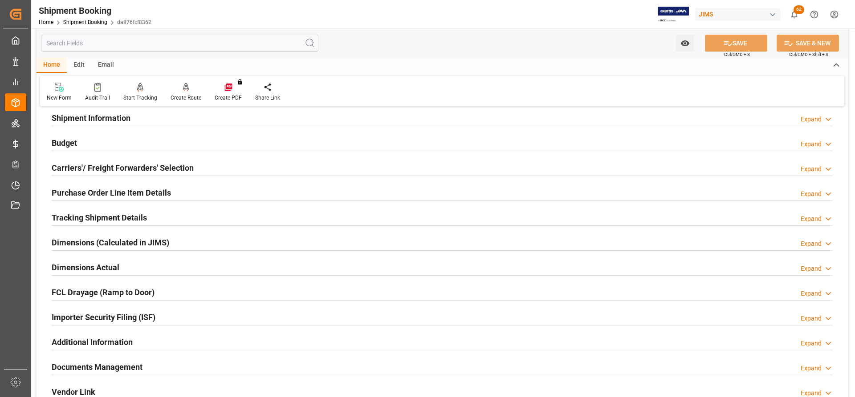
scroll to position [89, 0]
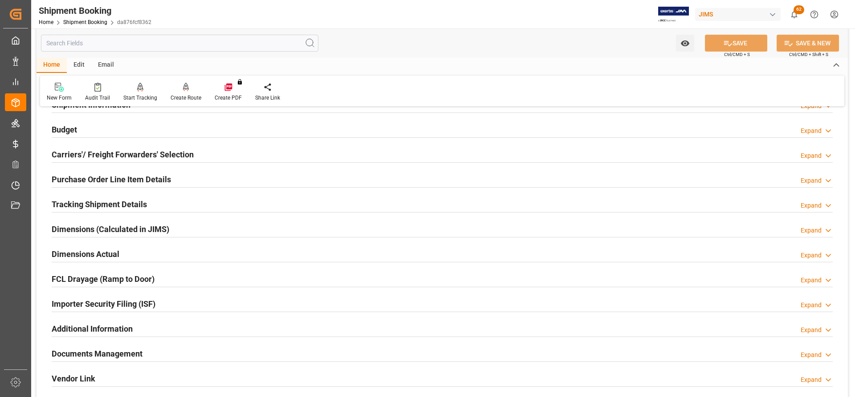
click at [74, 253] on h2 "Dimensions Actual" at bounding box center [86, 254] width 68 height 12
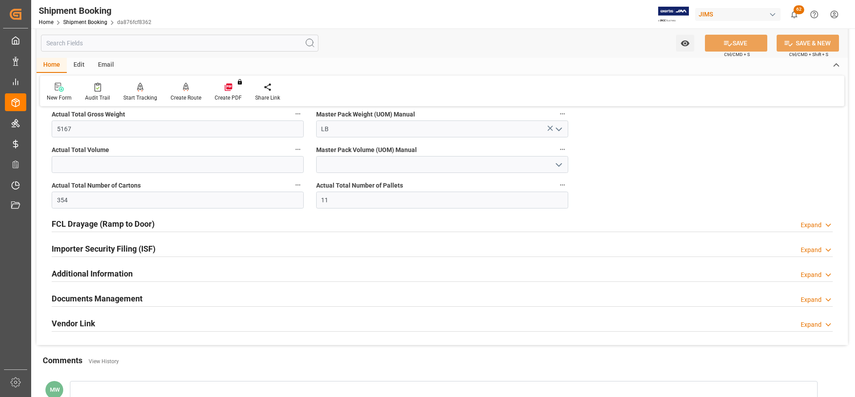
scroll to position [267, 0]
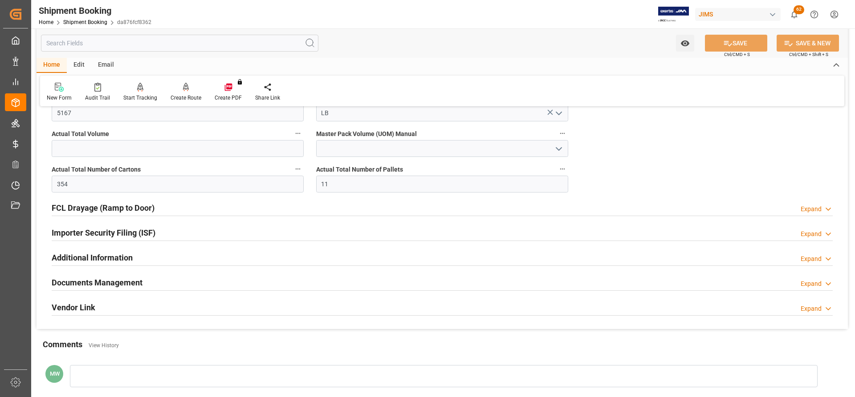
click at [85, 284] on h2 "Documents Management" at bounding box center [97, 283] width 91 height 12
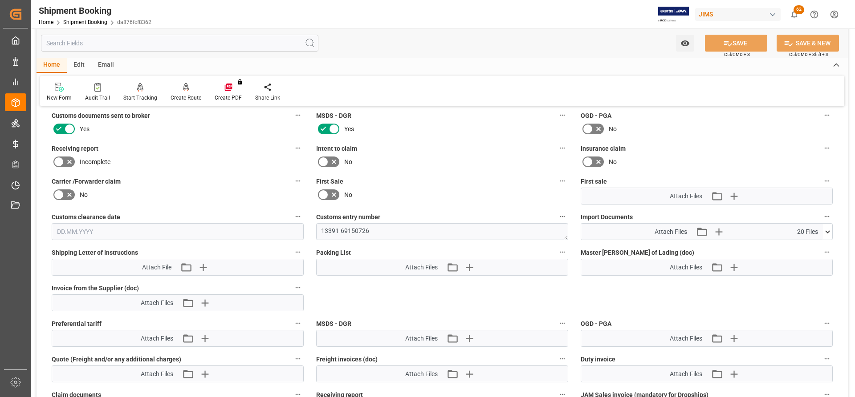
scroll to position [490, 0]
click at [826, 230] on icon at bounding box center [827, 231] width 9 height 9
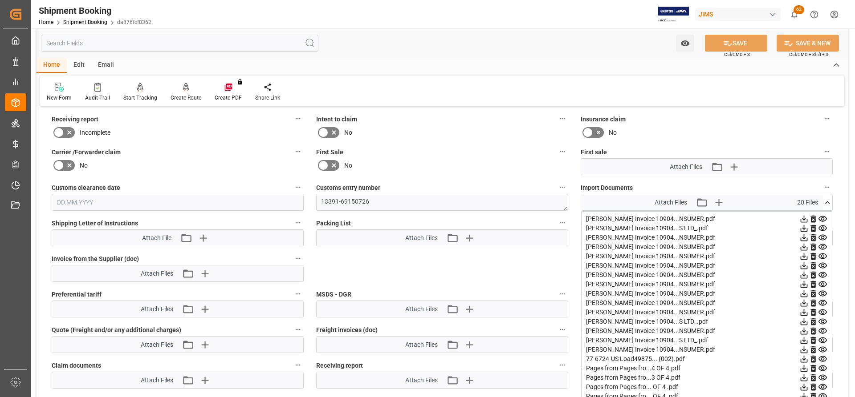
scroll to position [534, 0]
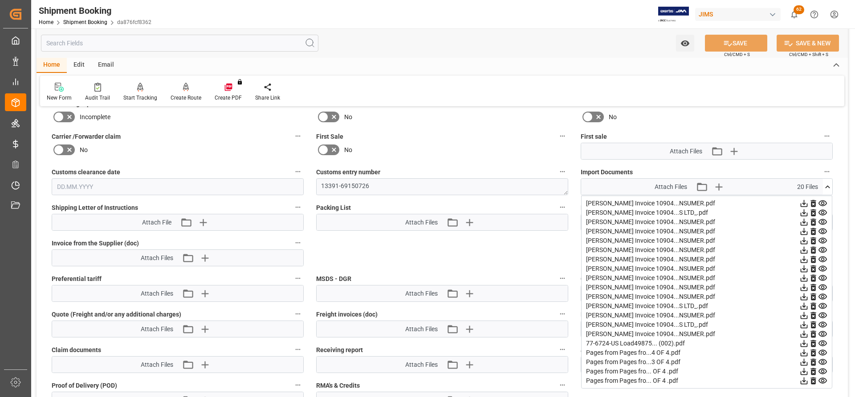
click at [639, 342] on div "77-6724-US Load49875... (002).pdf" at bounding box center [706, 343] width 241 height 9
click at [593, 343] on div "77-6724-US Load49875... (002).pdf" at bounding box center [706, 343] width 241 height 9
click at [802, 345] on icon at bounding box center [803, 343] width 9 height 9
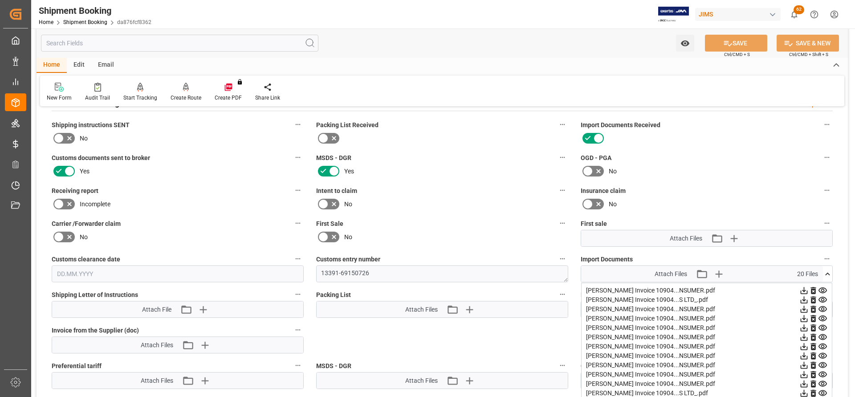
scroll to position [445, 0]
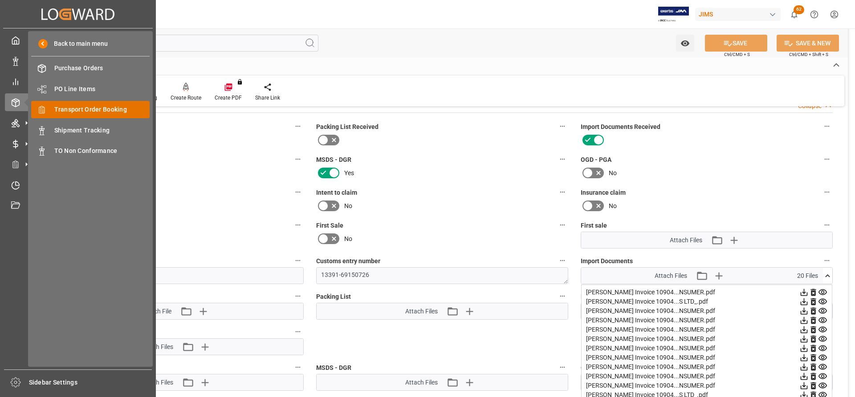
click at [92, 112] on span "Transport Order Booking" at bounding box center [102, 109] width 96 height 9
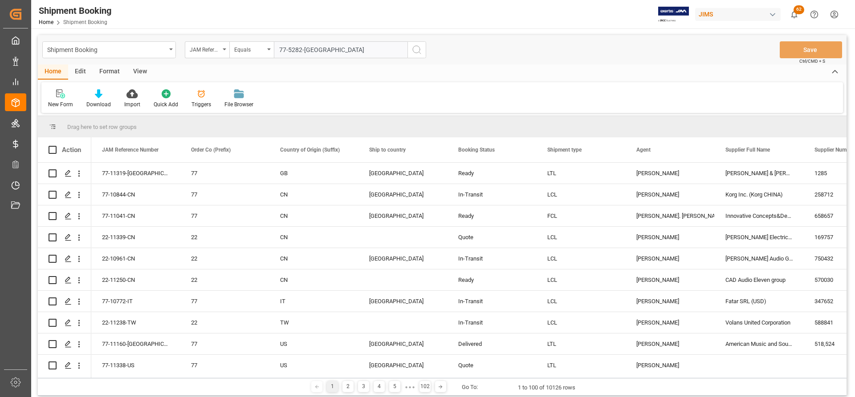
type input "77-5282-[GEOGRAPHIC_DATA]"
click at [416, 50] on icon "search button" at bounding box center [416, 50] width 11 height 11
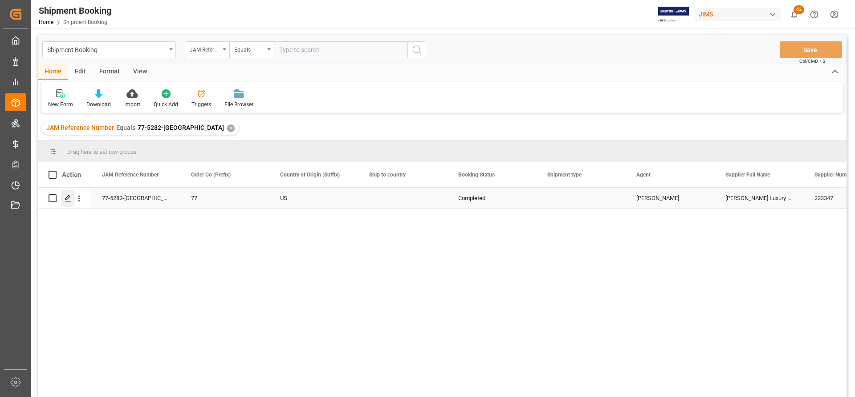
click at [69, 202] on icon "Press SPACE to select this row." at bounding box center [68, 198] width 7 height 7
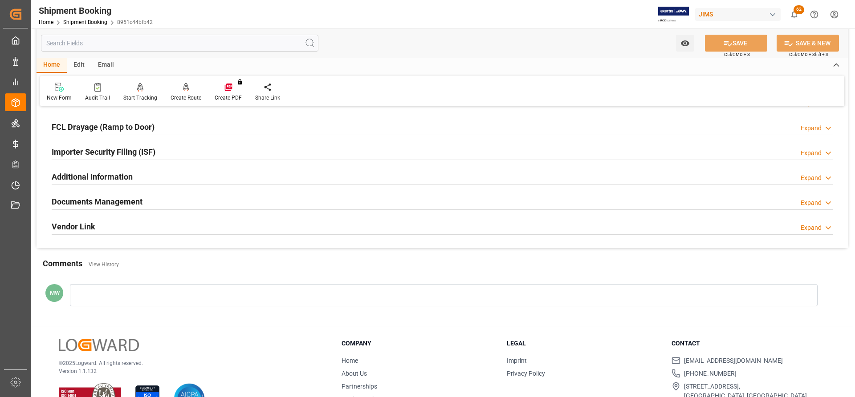
scroll to position [267, 0]
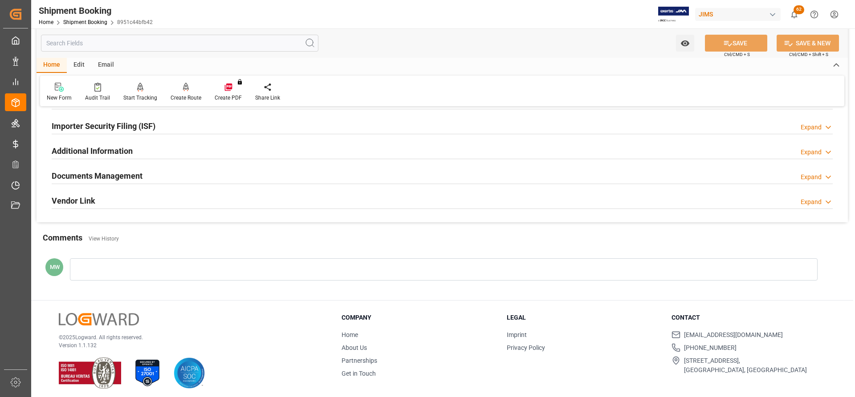
click at [107, 175] on h2 "Documents Management" at bounding box center [97, 176] width 91 height 12
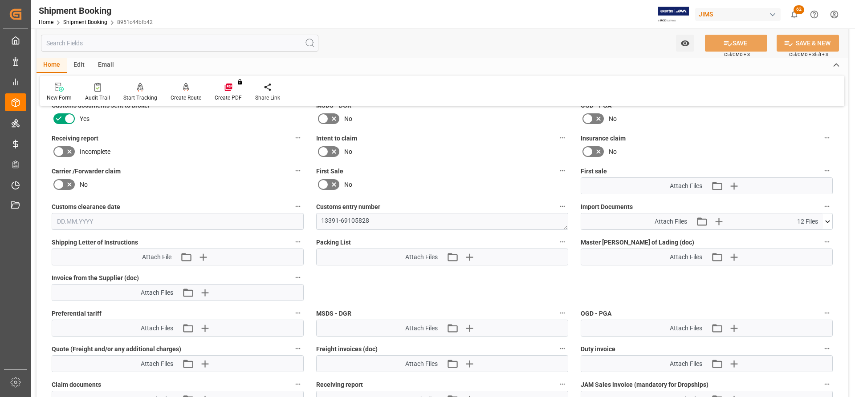
scroll to position [401, 0]
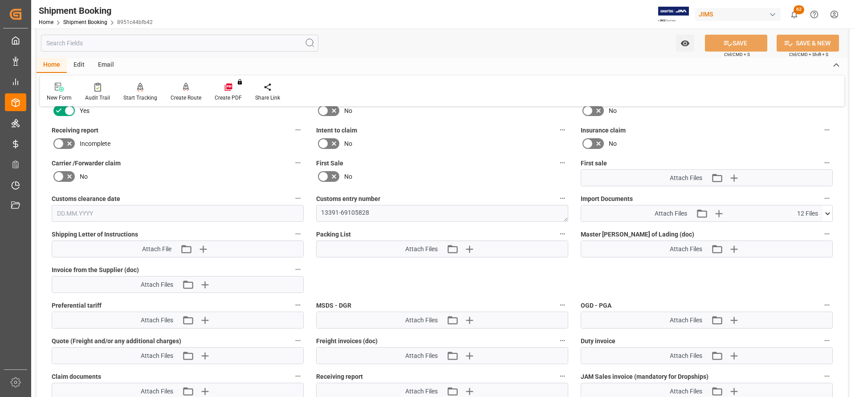
click at [828, 215] on icon at bounding box center [827, 213] width 9 height 9
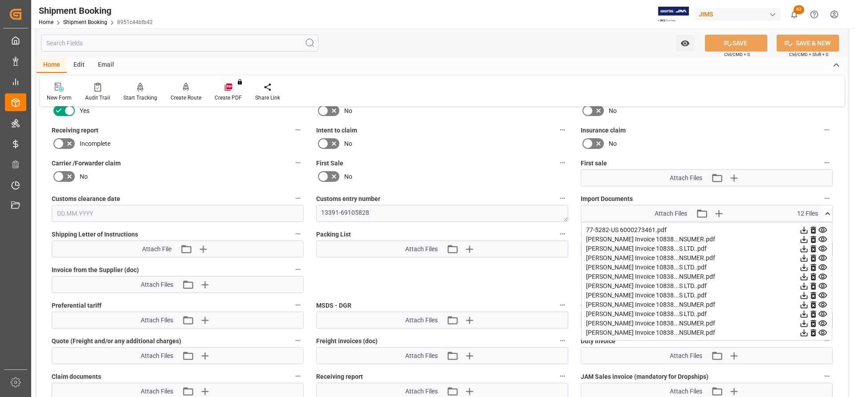
click at [803, 232] on icon at bounding box center [803, 230] width 9 height 9
click at [802, 230] on icon at bounding box center [803, 230] width 7 height 7
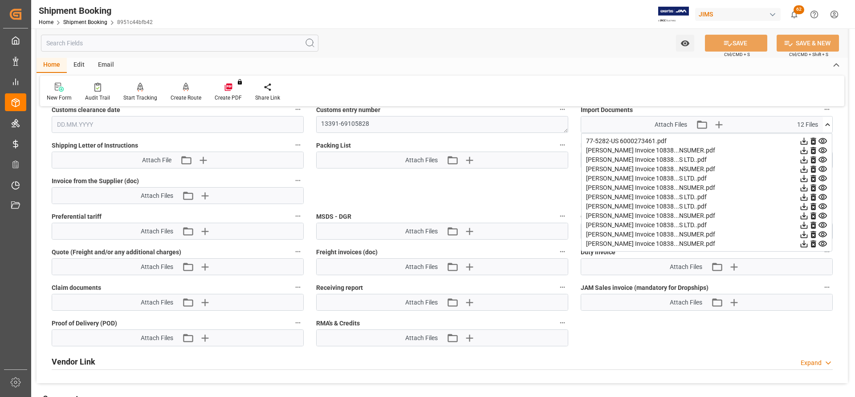
scroll to position [445, 0]
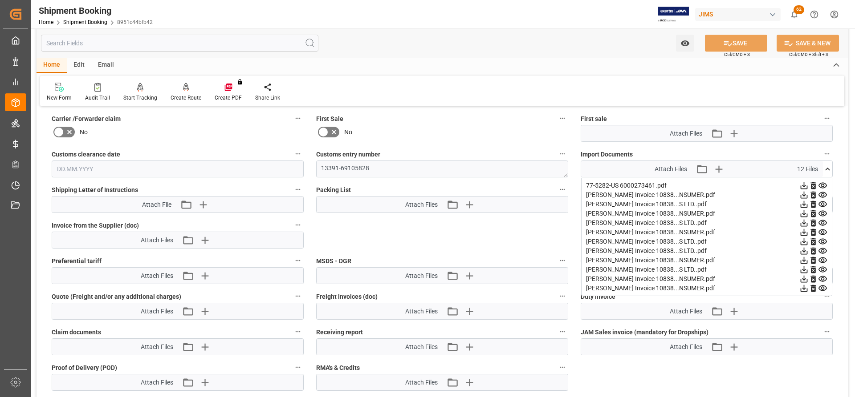
click at [635, 185] on div "77-5282-US 6000273461.pdf" at bounding box center [706, 185] width 241 height 9
click at [636, 185] on div "77-5282-US 6000273461.pdf" at bounding box center [706, 185] width 241 height 9
click at [803, 185] on icon at bounding box center [803, 186] width 7 height 7
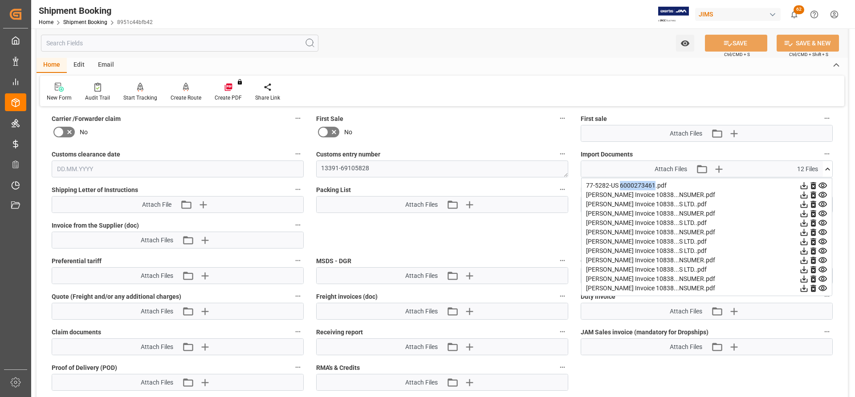
click at [804, 185] on icon at bounding box center [803, 185] width 9 height 9
click at [804, 189] on icon at bounding box center [803, 185] width 9 height 9
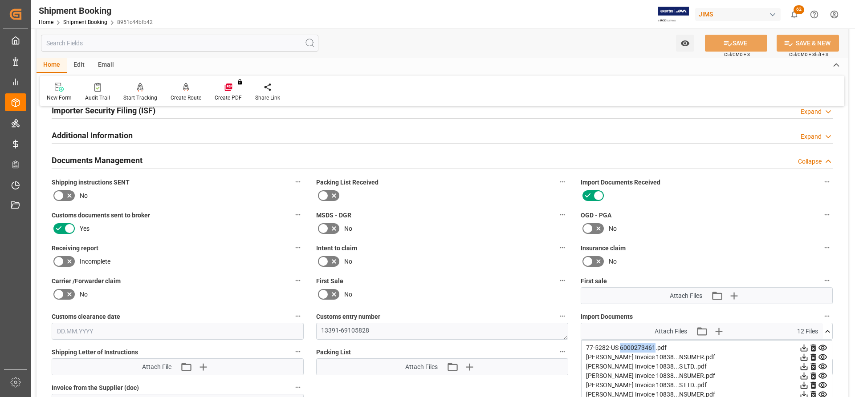
scroll to position [267, 0]
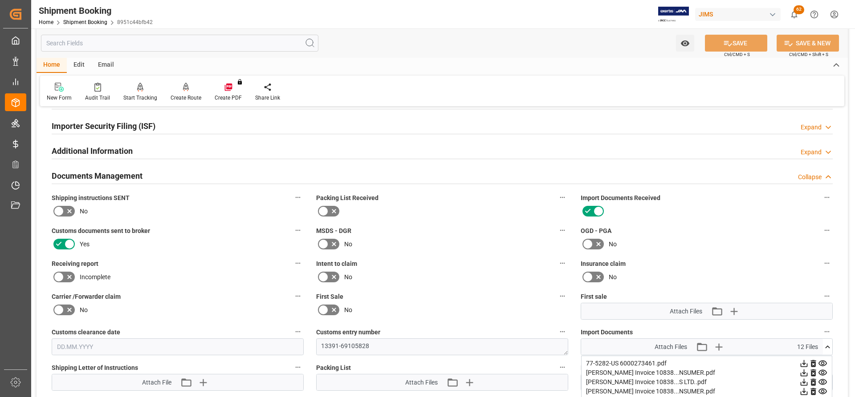
click at [120, 176] on h2 "Documents Management" at bounding box center [97, 176] width 91 height 12
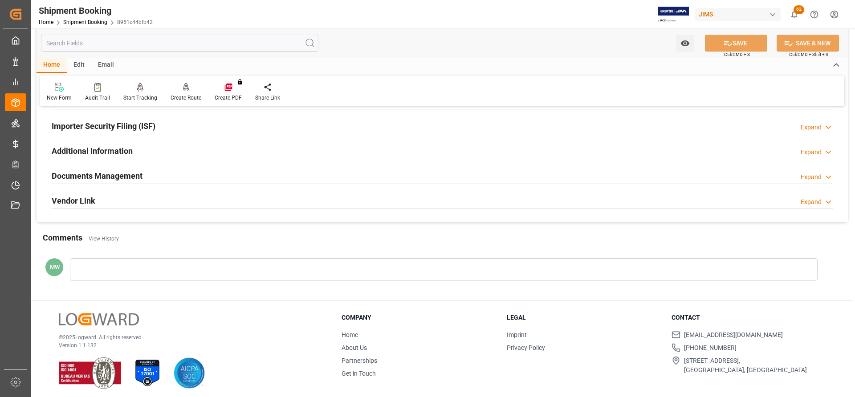
click at [119, 177] on h2 "Documents Management" at bounding box center [97, 176] width 91 height 12
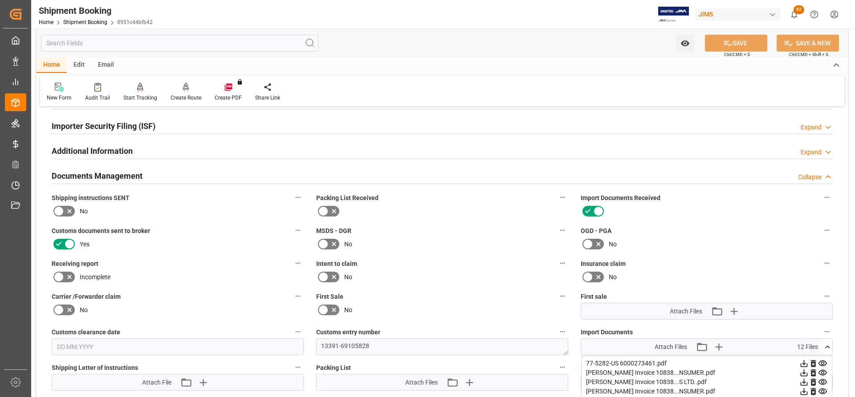
click at [804, 365] on icon at bounding box center [803, 364] width 7 height 7
click at [804, 375] on icon at bounding box center [803, 373] width 9 height 9
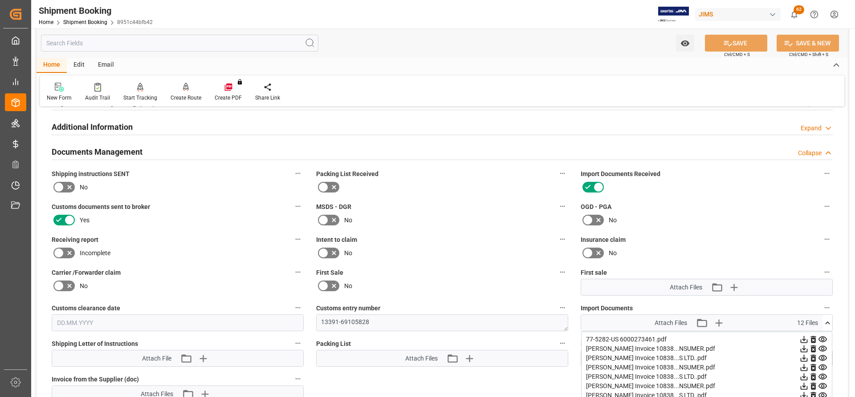
scroll to position [356, 0]
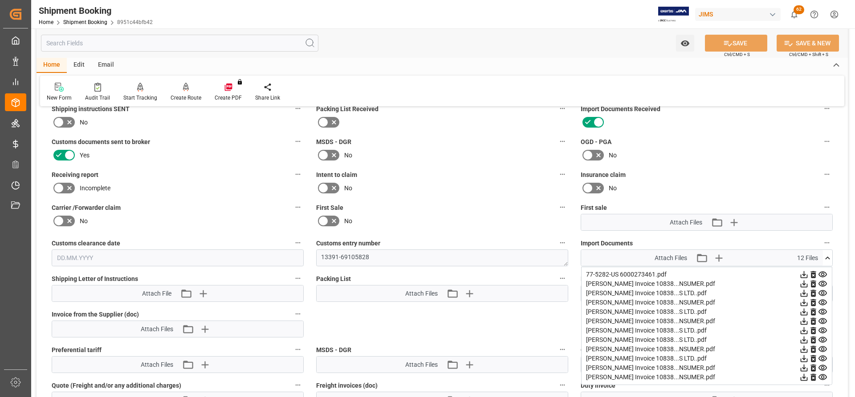
click at [802, 377] on icon at bounding box center [803, 377] width 9 height 9
click at [804, 377] on icon at bounding box center [803, 377] width 7 height 7
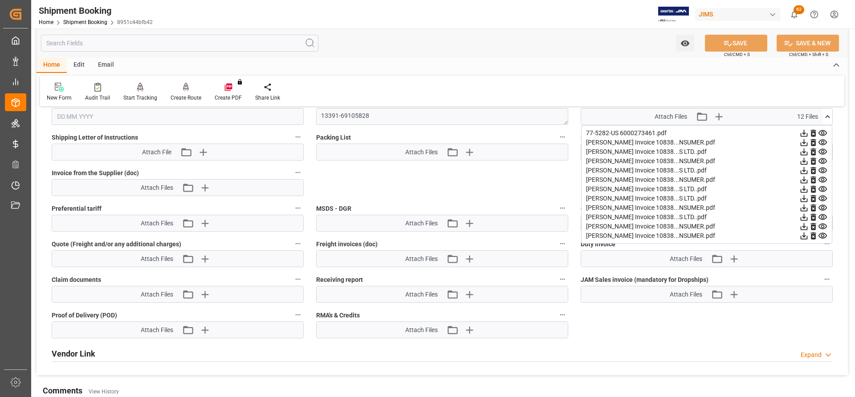
scroll to position [490, 0]
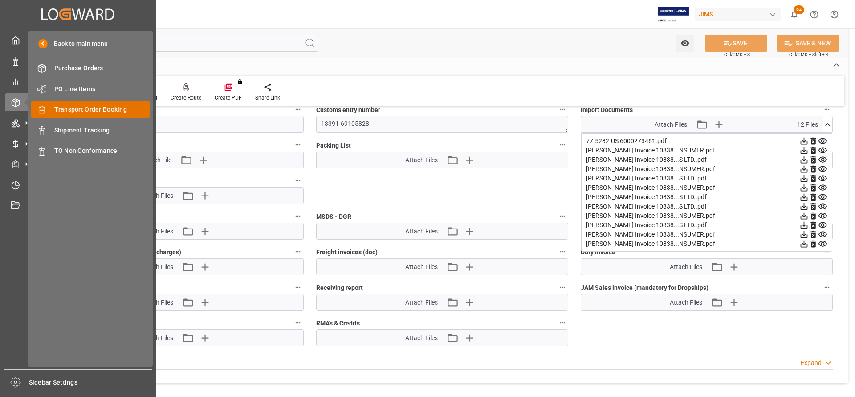
click at [88, 107] on span "Transport Order Booking" at bounding box center [102, 109] width 96 height 9
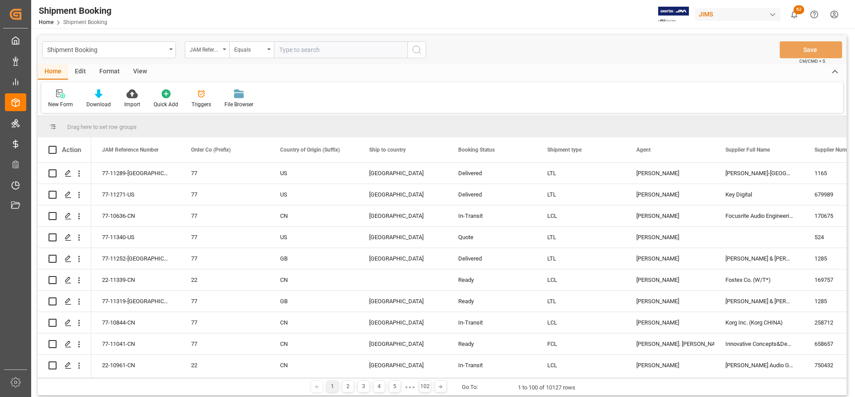
paste input "77-3531-[GEOGRAPHIC_DATA]"
type input "77-3531-[GEOGRAPHIC_DATA]"
click at [411, 49] on icon "search button" at bounding box center [416, 50] width 11 height 11
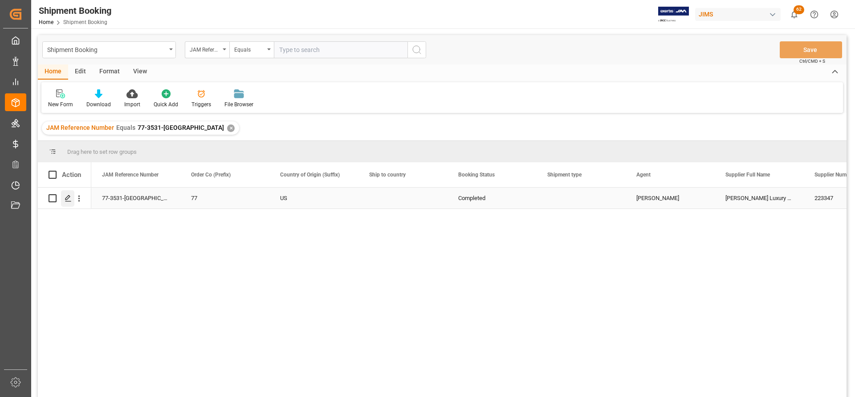
click at [68, 199] on icon "Press SPACE to select this row." at bounding box center [68, 198] width 7 height 7
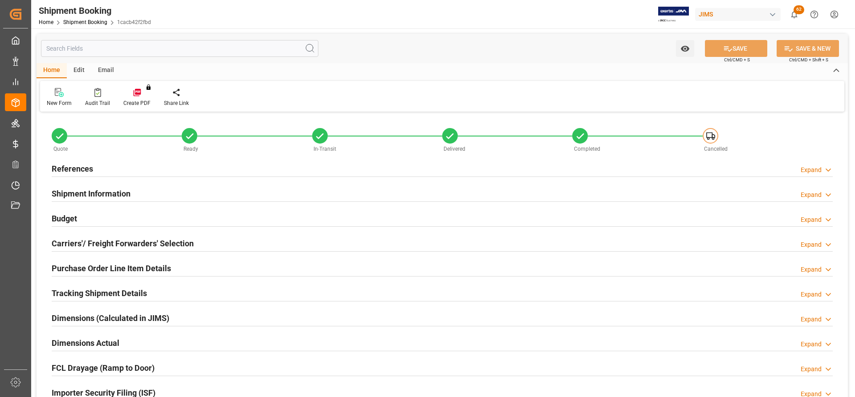
type input "8197"
type input "621"
type input "16"
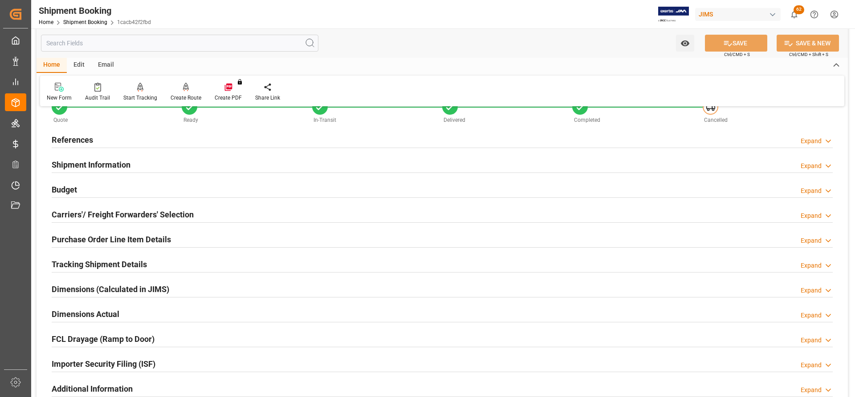
scroll to position [89, 0]
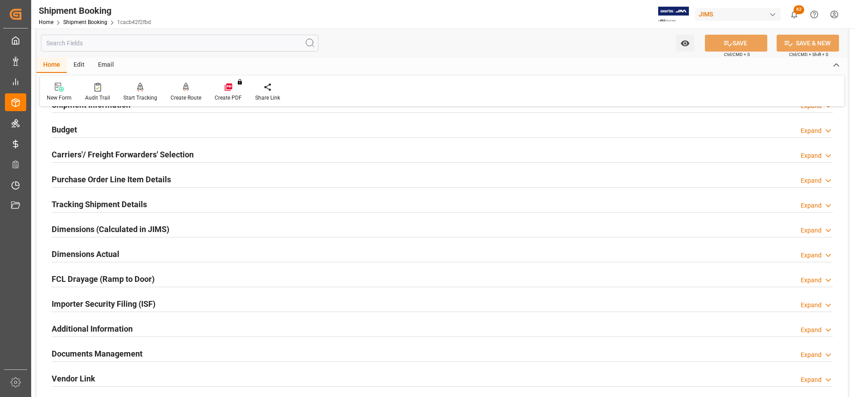
click at [94, 255] on h2 "Dimensions Actual" at bounding box center [86, 254] width 68 height 12
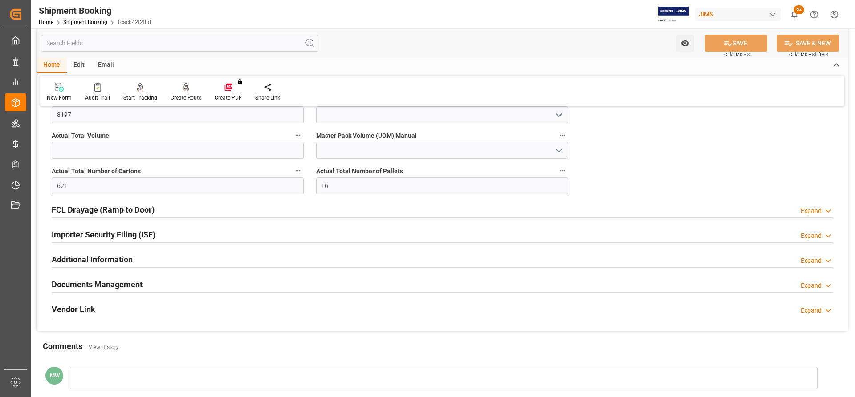
scroll to position [267, 0]
click at [106, 285] on h2 "Documents Management" at bounding box center [97, 283] width 91 height 12
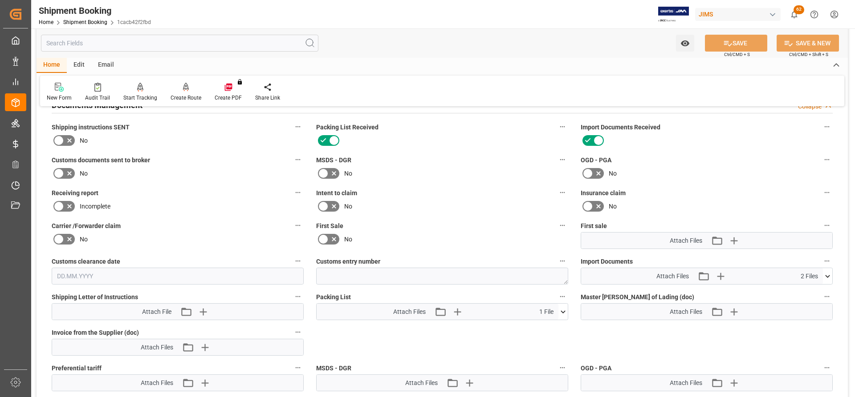
scroll to position [445, 0]
click at [827, 274] on icon at bounding box center [827, 276] width 9 height 9
click at [802, 304] on icon at bounding box center [803, 301] width 9 height 9
click at [802, 305] on icon at bounding box center [803, 302] width 7 height 7
click at [802, 304] on icon at bounding box center [803, 301] width 9 height 9
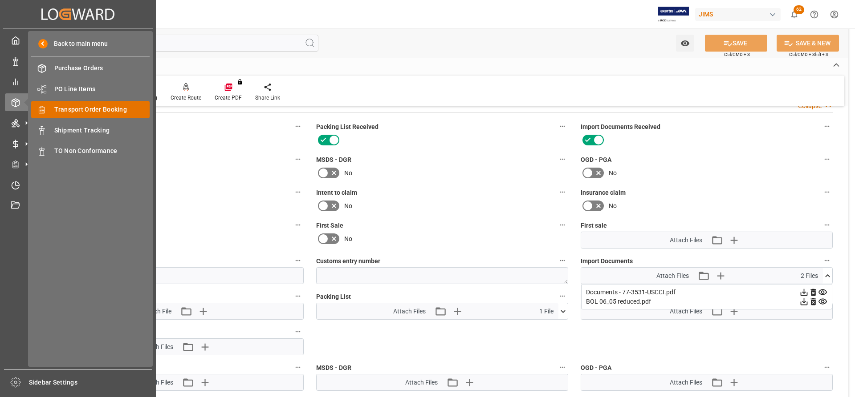
click at [78, 113] on span "Transport Order Booking" at bounding box center [102, 109] width 96 height 9
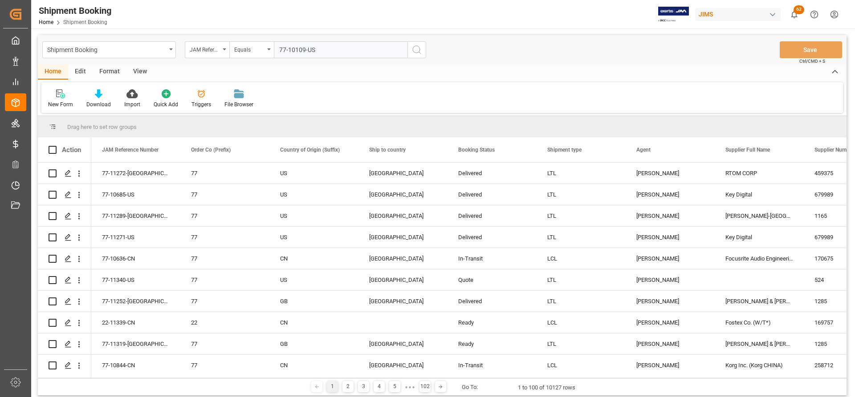
type input "77-10109-US"
click at [415, 54] on icon "search button" at bounding box center [416, 50] width 11 height 11
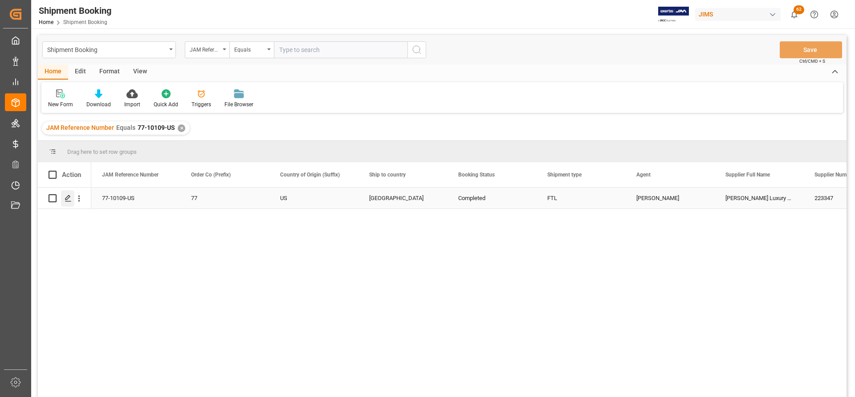
click at [69, 198] on polygon "Press SPACE to select this row." at bounding box center [67, 198] width 4 height 4
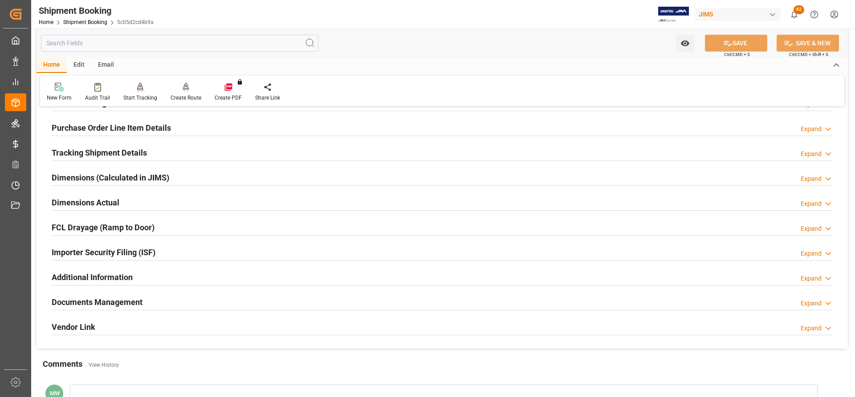
scroll to position [178, 0]
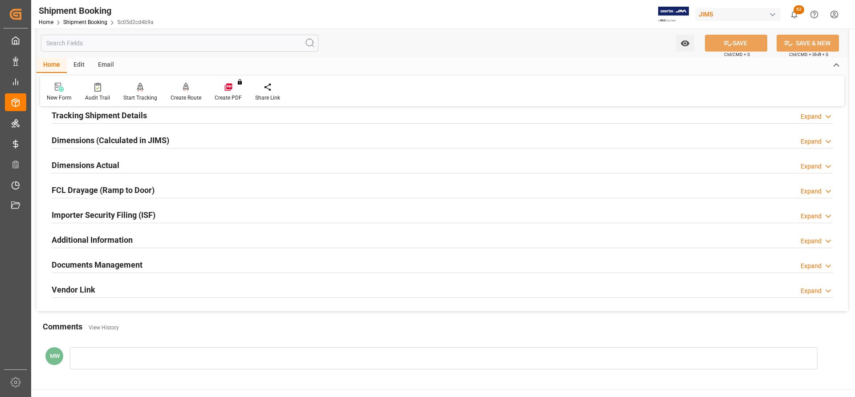
click at [104, 266] on h2 "Documents Management" at bounding box center [97, 265] width 91 height 12
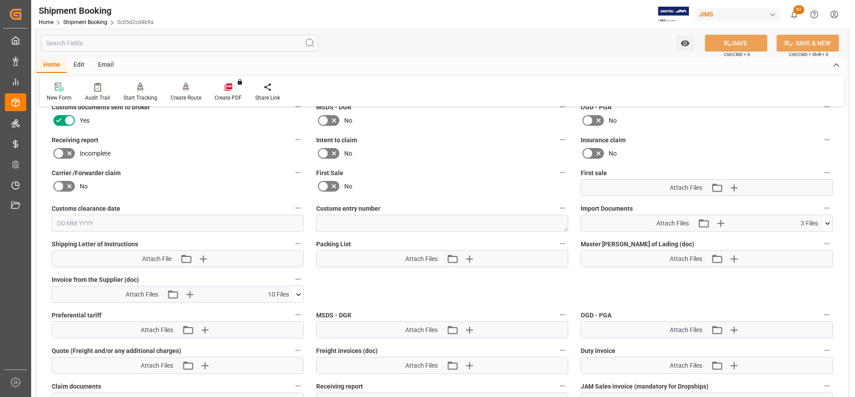
scroll to position [401, 0]
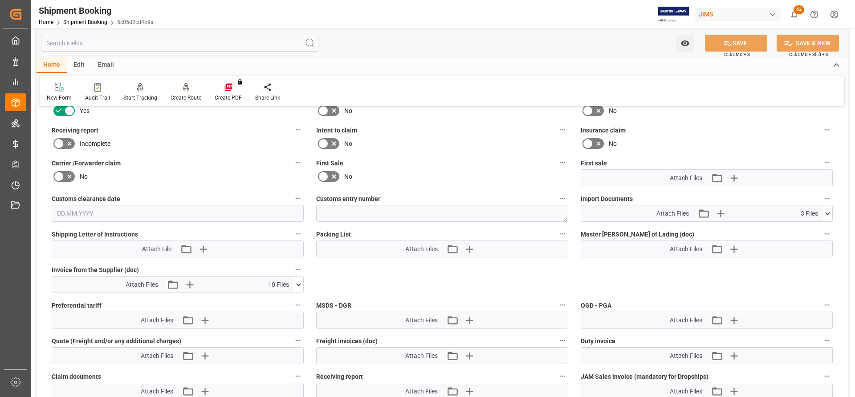
click at [831, 214] on icon at bounding box center [827, 213] width 9 height 9
click at [803, 240] on icon at bounding box center [803, 239] width 7 height 7
click at [804, 248] on icon at bounding box center [803, 248] width 9 height 9
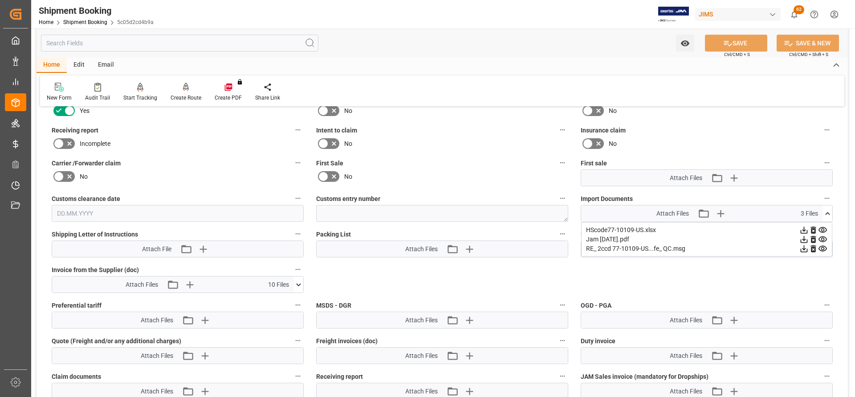
click at [804, 248] on icon at bounding box center [803, 248] width 9 height 9
click at [805, 248] on icon at bounding box center [803, 249] width 7 height 7
click at [803, 230] on icon at bounding box center [803, 230] width 7 height 7
